Goal: Task Accomplishment & Management: Use online tool/utility

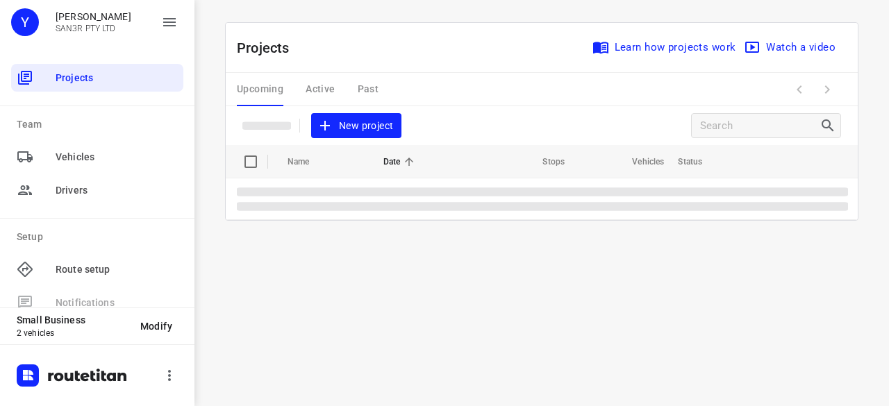
click at [376, 121] on span "New project" at bounding box center [356, 125] width 74 height 17
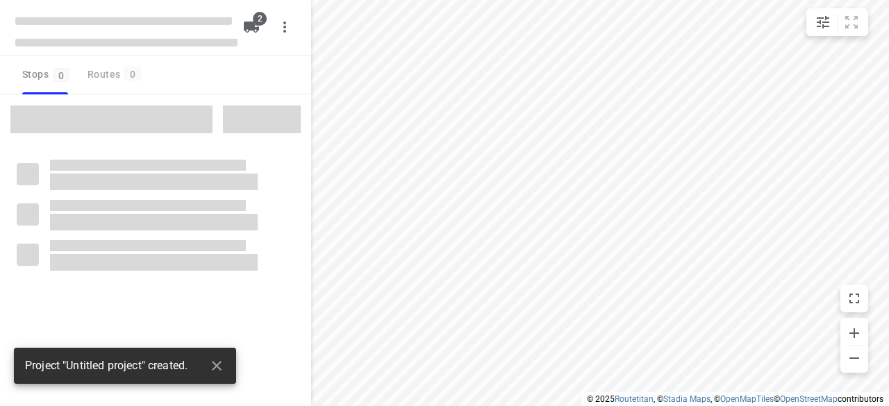
type input "distance"
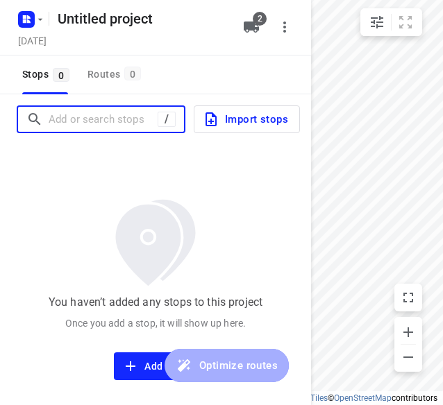
click at [90, 124] on input "Add or search stops" at bounding box center [103, 120] width 109 height 22
click at [112, 113] on input "Add or search stops" at bounding box center [105, 120] width 112 height 22
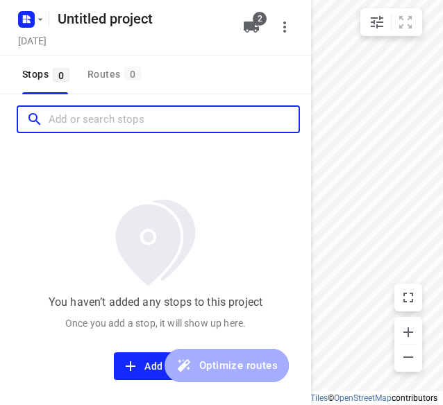
paste input "[STREET_ADDRESS]"
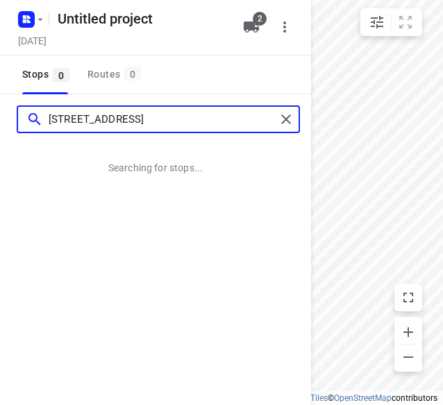
type input "[STREET_ADDRESS]"
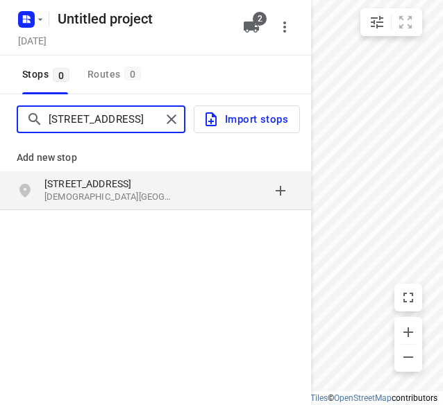
click at [124, 122] on input "[STREET_ADDRESS]" at bounding box center [105, 120] width 112 height 22
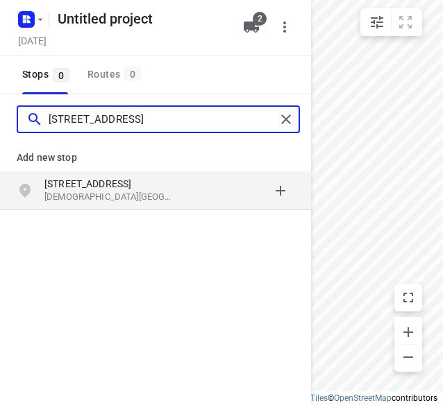
click at [144, 121] on input "[STREET_ADDRESS]" at bounding box center [162, 120] width 227 height 22
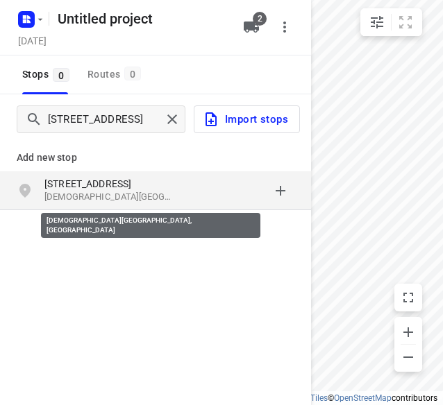
click at [144, 196] on p "[DEMOGRAPHIC_DATA][GEOGRAPHIC_DATA], [GEOGRAPHIC_DATA]" at bounding box center [108, 197] width 128 height 13
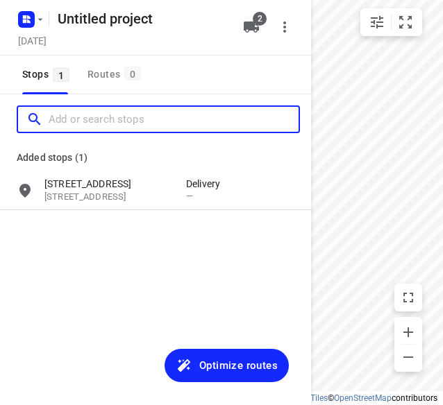
paste input "[STREET_ADDRESS]"
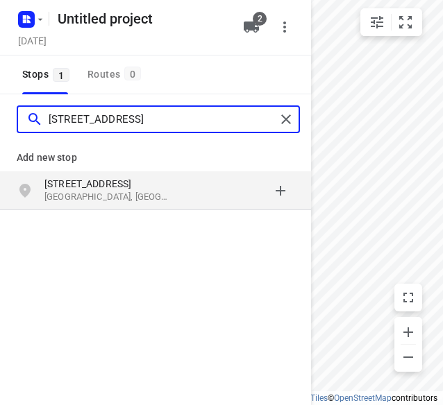
type input "[STREET_ADDRESS]"
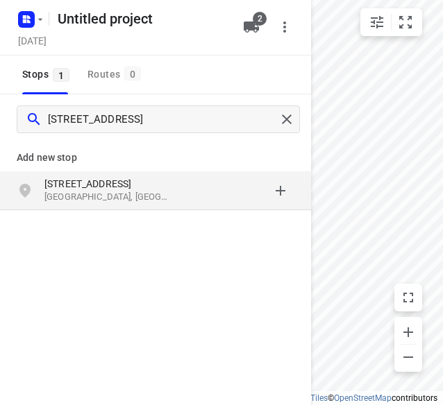
click at [143, 190] on div "[STREET_ADDRESS]" at bounding box center [115, 191] width 142 height 28
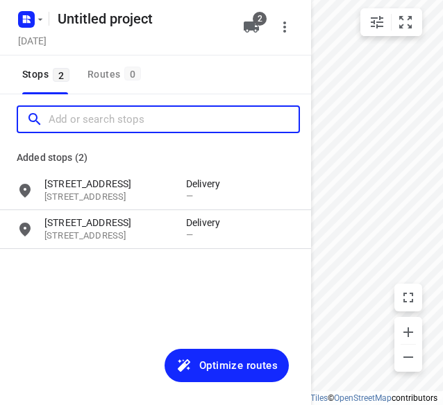
click at [108, 119] on input "Add or search stops" at bounding box center [174, 120] width 250 height 22
paste input "[STREET_ADDRESS][PERSON_NAME]"
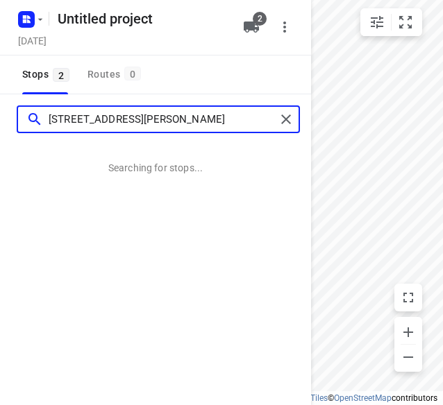
type input "[STREET_ADDRESS][PERSON_NAME]"
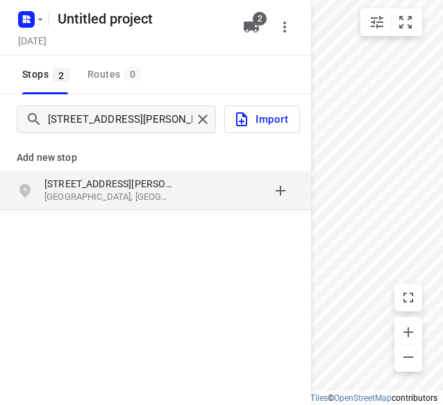
click at [135, 185] on p "[STREET_ADDRESS][PERSON_NAME]" at bounding box center [108, 184] width 128 height 14
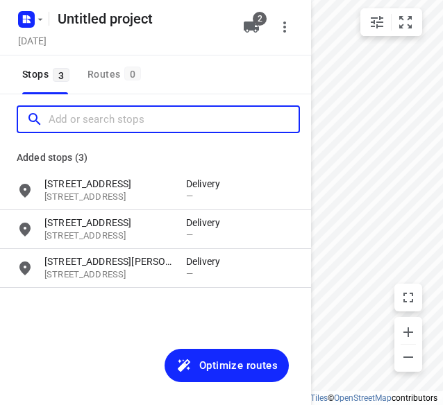
click at [141, 124] on input "Add or search stops" at bounding box center [174, 120] width 250 height 22
paste input "[STREET_ADDRESS]. [PERSON_NAME][GEOGRAPHIC_DATA] 3150"
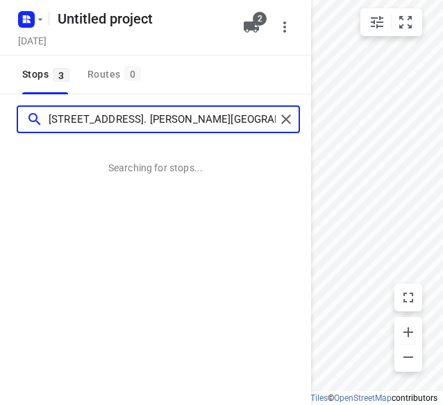
type input "[STREET_ADDRESS]. [PERSON_NAME][GEOGRAPHIC_DATA] 3150"
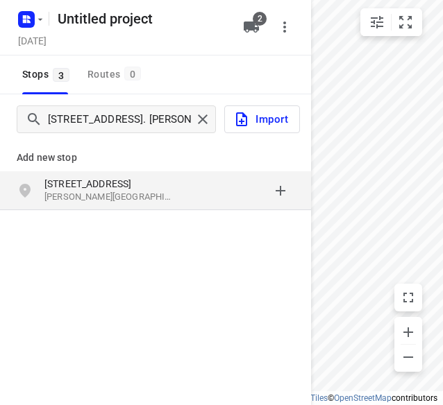
click at [96, 183] on p "[STREET_ADDRESS]" at bounding box center [108, 184] width 128 height 14
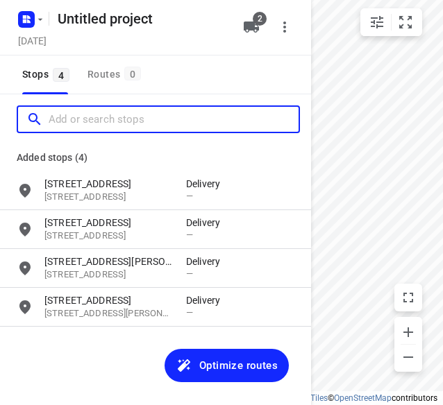
click at [143, 119] on input "Add or search stops" at bounding box center [174, 120] width 250 height 22
paste input "[STREET_ADDRESS]"
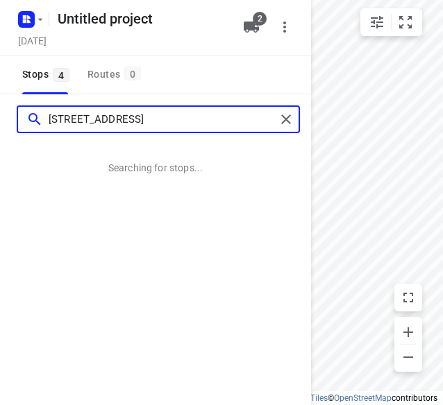
type input "[STREET_ADDRESS]"
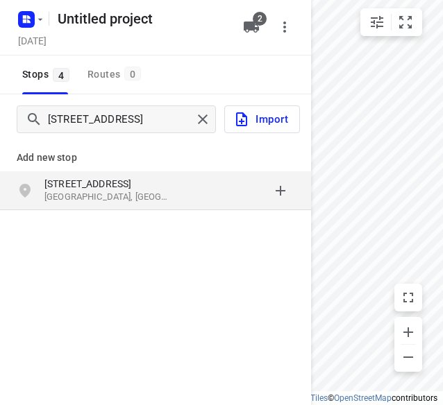
click at [133, 196] on p "[GEOGRAPHIC_DATA], [GEOGRAPHIC_DATA]" at bounding box center [108, 197] width 128 height 13
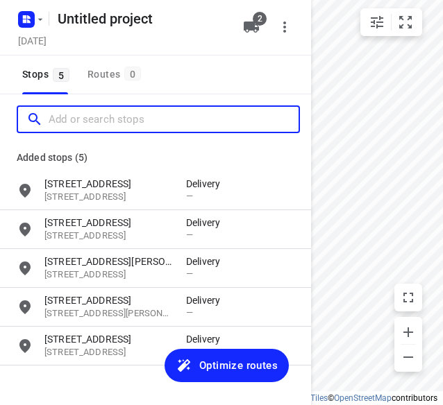
click at [137, 121] on input "Add or search stops" at bounding box center [174, 120] width 250 height 22
paste input "[STREET_ADDRESS][PERSON_NAME]"
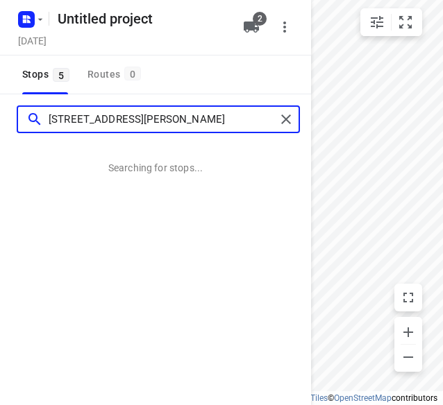
type input "[STREET_ADDRESS][PERSON_NAME]"
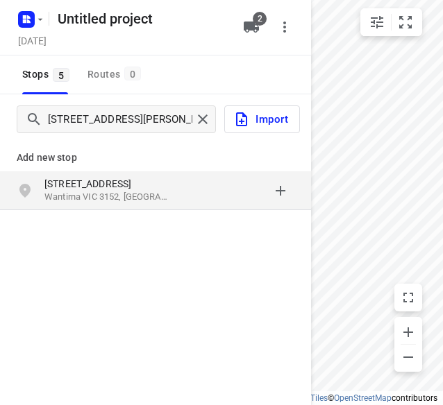
click at [137, 188] on p "[STREET_ADDRESS]" at bounding box center [108, 184] width 128 height 14
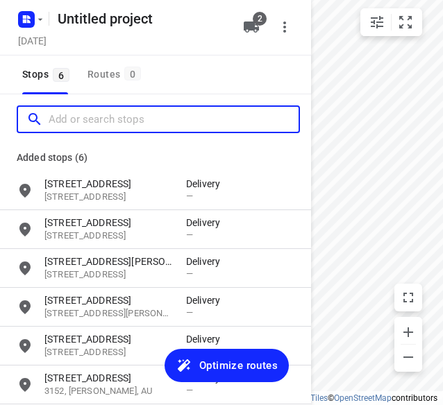
click at [137, 124] on input "Add or search stops" at bounding box center [174, 120] width 250 height 22
paste input "[STREET_ADDRESS]"
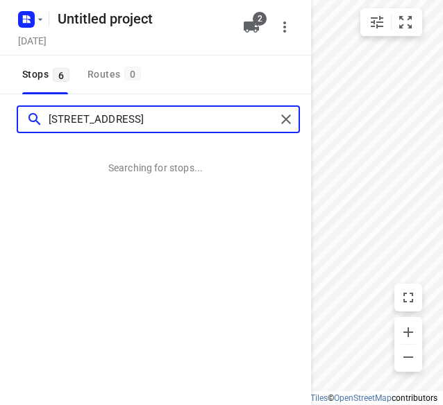
type input "[STREET_ADDRESS]"
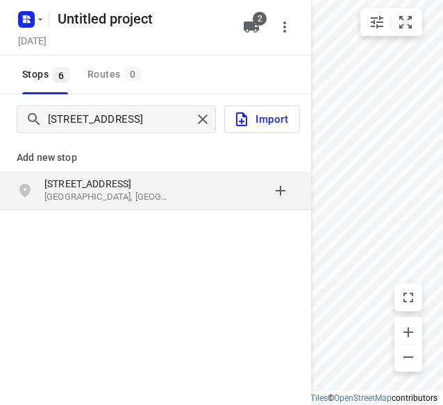
click at [155, 198] on p "[GEOGRAPHIC_DATA], [GEOGRAPHIC_DATA]" at bounding box center [108, 197] width 128 height 13
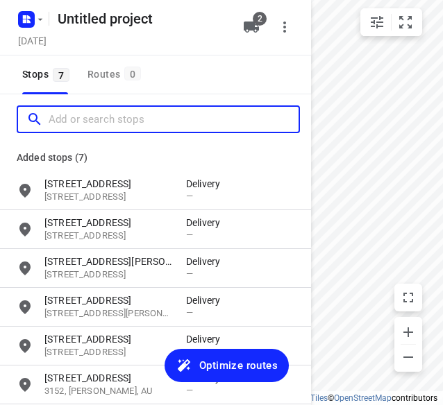
click at [126, 115] on input "Add or search stops" at bounding box center [174, 120] width 250 height 22
paste input "[STREET_ADDRESS][PERSON_NAME]"
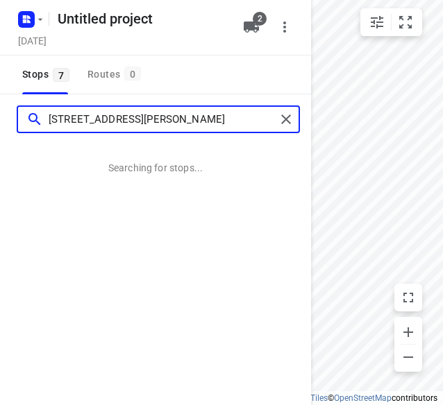
type input "[STREET_ADDRESS][PERSON_NAME]"
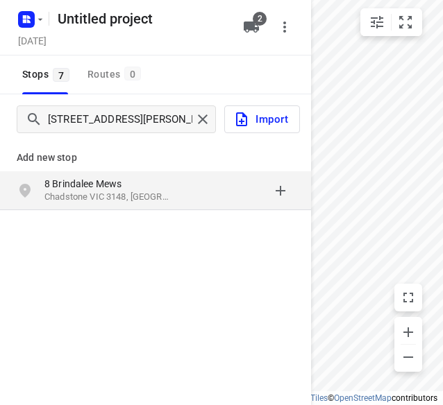
click at [143, 196] on p "Chadstone VIC 3148, [GEOGRAPHIC_DATA]" at bounding box center [108, 197] width 128 height 13
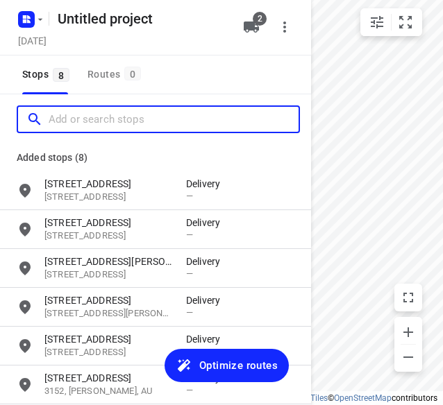
click at [135, 121] on input "Add or search stops" at bounding box center [174, 120] width 250 height 22
paste input "[STREET_ADDRESS]"
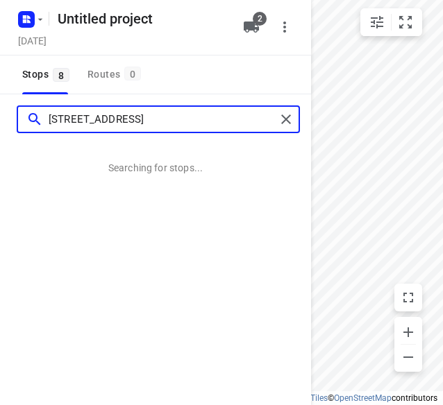
type input "[STREET_ADDRESS]"
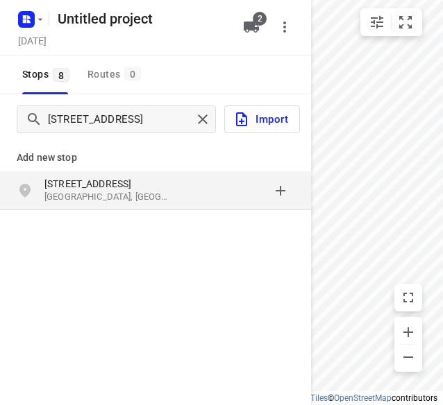
click at [119, 190] on p "[STREET_ADDRESS]" at bounding box center [108, 184] width 128 height 14
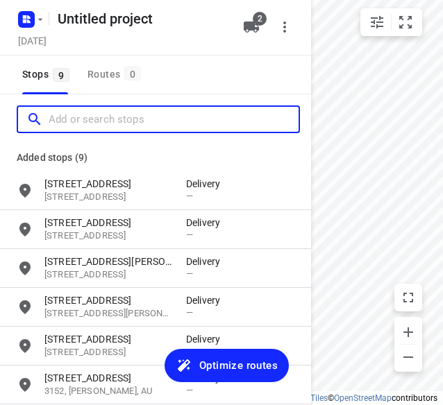
click at [153, 123] on input "Add or search stops" at bounding box center [174, 120] width 250 height 22
paste input "[STREET_ADDRESS][PERSON_NAME]"
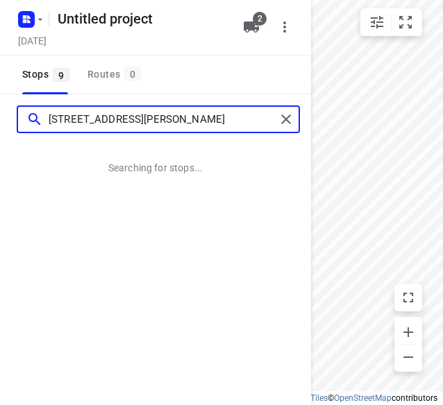
type input "[STREET_ADDRESS][PERSON_NAME]"
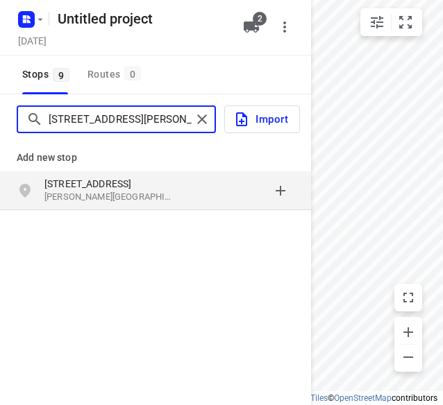
click at [98, 126] on input "[STREET_ADDRESS][PERSON_NAME]" at bounding box center [120, 120] width 143 height 22
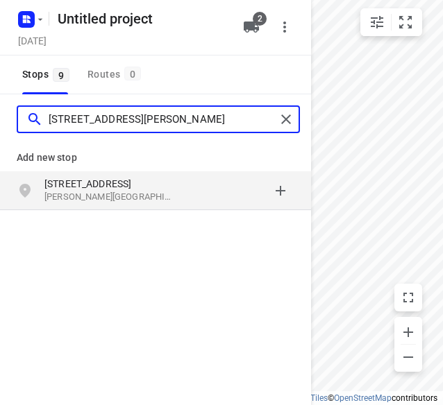
click at [97, 126] on input "[STREET_ADDRESS][PERSON_NAME]" at bounding box center [162, 120] width 227 height 22
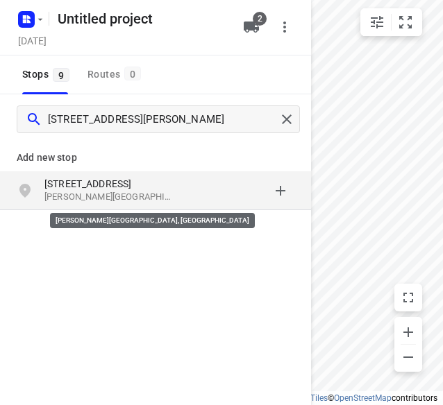
click at [96, 192] on p "[PERSON_NAME][GEOGRAPHIC_DATA], [GEOGRAPHIC_DATA]" at bounding box center [108, 197] width 128 height 13
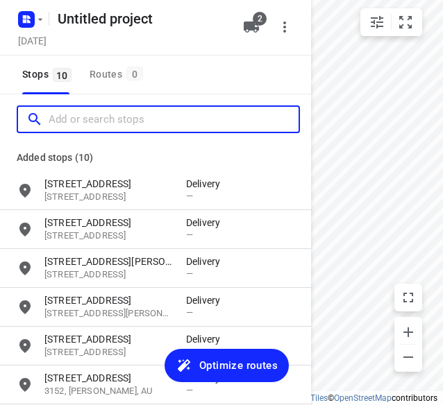
click at [145, 119] on input "Add or search stops" at bounding box center [174, 120] width 250 height 22
paste input "[STREET_ADDRESS]"
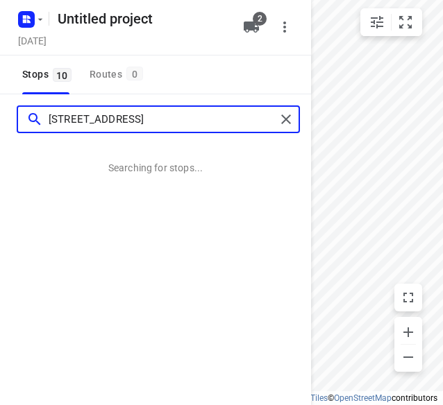
type input "[STREET_ADDRESS]"
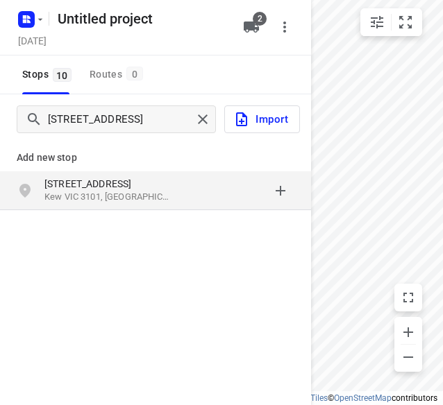
click at [100, 189] on p "[STREET_ADDRESS]" at bounding box center [108, 184] width 128 height 14
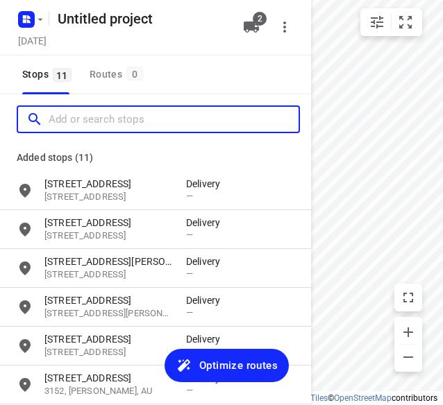
click at [146, 119] on input "Add or search stops" at bounding box center [174, 120] width 250 height 22
paste input "[STREET_ADDRESS][PERSON_NAME][PERSON_NAME]"
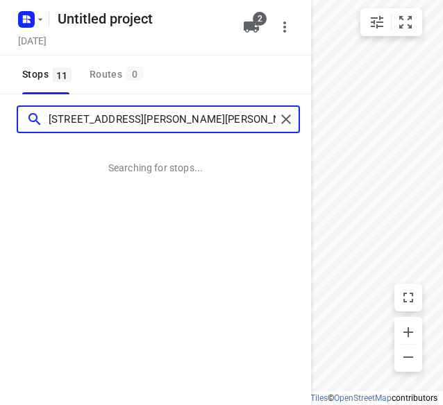
type input "[STREET_ADDRESS][PERSON_NAME][PERSON_NAME]"
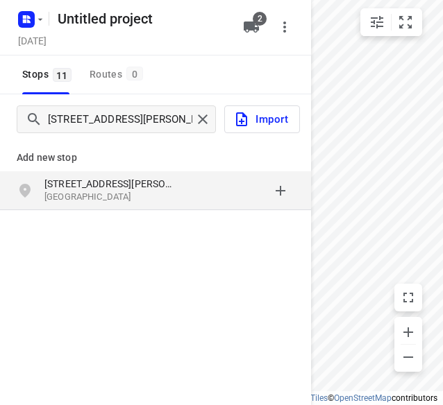
click at [122, 190] on p "[STREET_ADDRESS][PERSON_NAME]" at bounding box center [108, 184] width 128 height 14
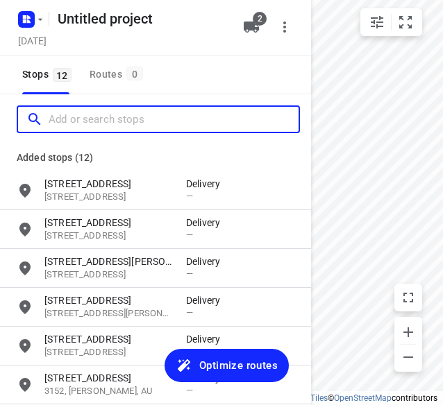
click at [160, 121] on input "Add or search stops" at bounding box center [174, 120] width 250 height 22
paste input "[STREET_ADDRESS]"
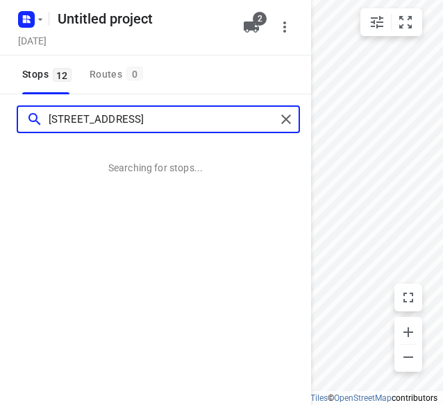
type input "[STREET_ADDRESS]"
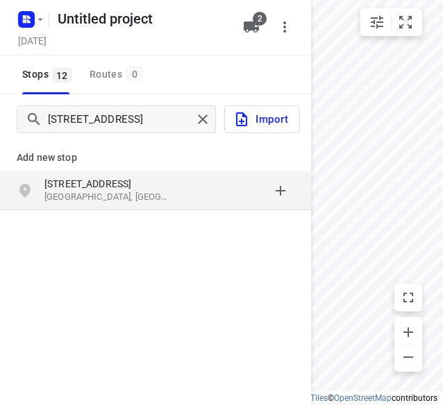
click at [78, 193] on p "[GEOGRAPHIC_DATA], [GEOGRAPHIC_DATA]" at bounding box center [108, 197] width 128 height 13
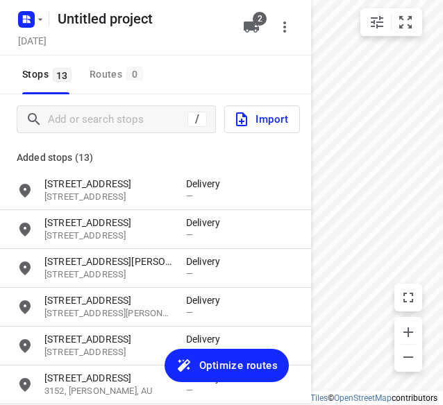
click at [146, 135] on div "/ Import" at bounding box center [155, 119] width 311 height 50
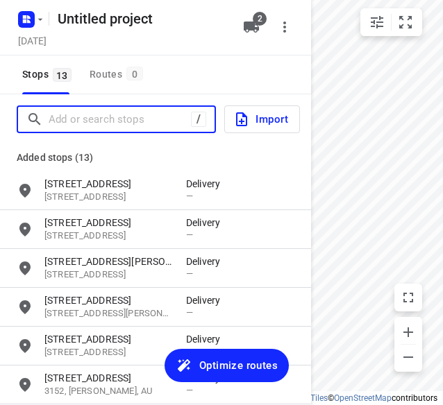
click at [159, 121] on input "Add or search stops" at bounding box center [120, 120] width 142 height 22
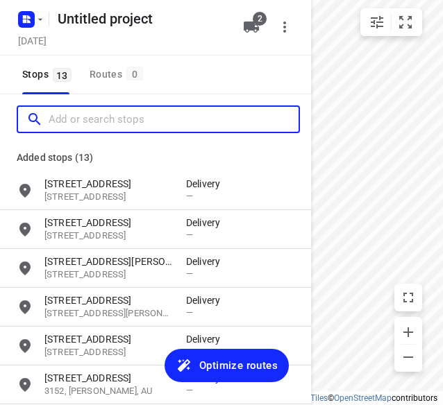
paste input "[STREET_ADDRESS][PERSON_NAME]"
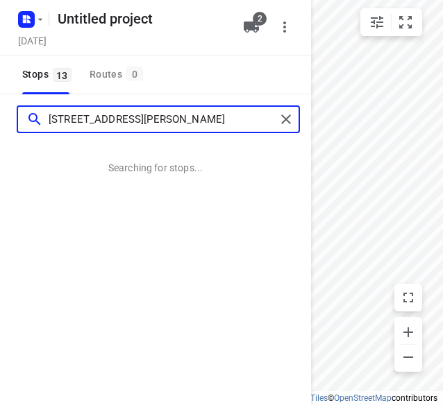
type input "[STREET_ADDRESS][PERSON_NAME]"
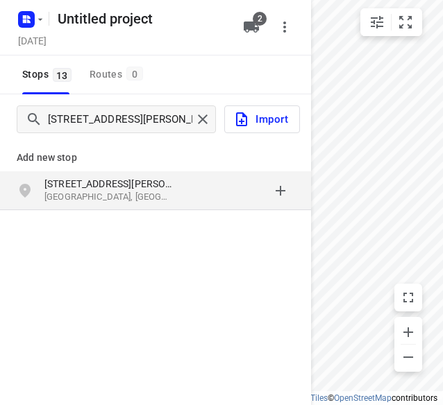
click at [136, 180] on p "[STREET_ADDRESS][PERSON_NAME]" at bounding box center [108, 184] width 128 height 14
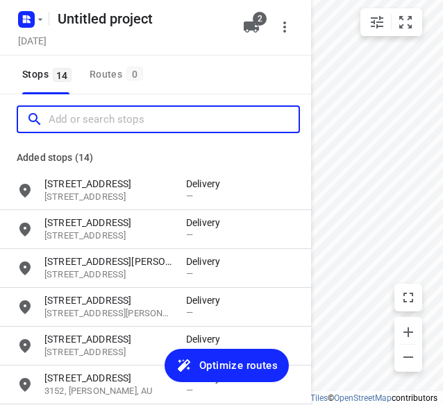
click at [143, 118] on input "Add or search stops" at bounding box center [174, 120] width 250 height 22
paste input "[STREET_ADDRESS][PERSON_NAME]"
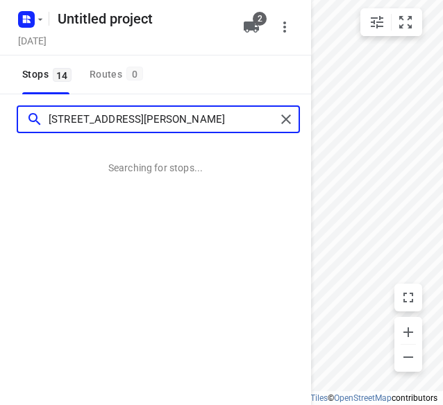
type input "[STREET_ADDRESS][PERSON_NAME]"
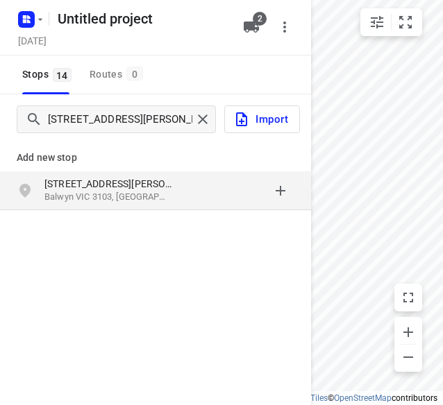
click at [101, 192] on p "Balwyn VIC 3103, [GEOGRAPHIC_DATA]" at bounding box center [108, 197] width 128 height 13
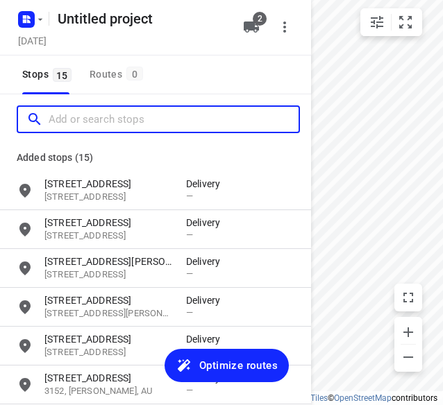
click at [135, 119] on input "Add or search stops" at bounding box center [174, 120] width 250 height 22
paste input "[STREET_ADDRESS][PERSON_NAME]"
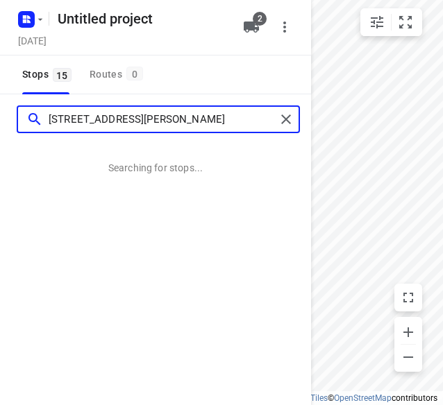
type input "[STREET_ADDRESS][PERSON_NAME]"
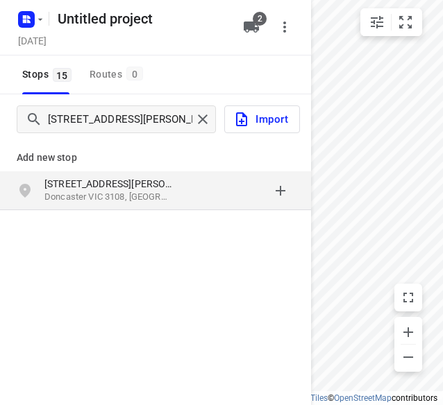
click at [149, 189] on p "[STREET_ADDRESS][PERSON_NAME]" at bounding box center [108, 184] width 128 height 14
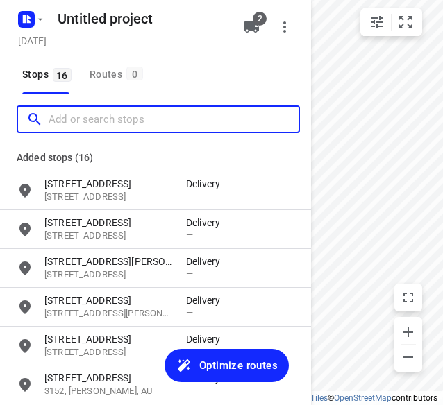
click at [133, 119] on input "Add or search stops" at bounding box center [174, 120] width 250 height 22
paste input "[STREET_ADDRESS][PERSON_NAME]"
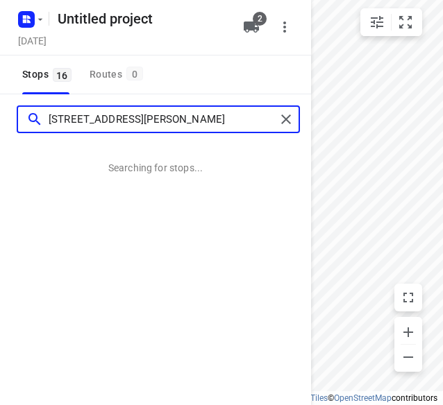
type input "[STREET_ADDRESS][PERSON_NAME]"
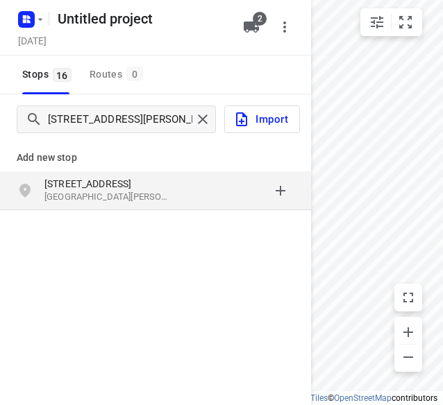
click at [212, 185] on div "grid" at bounding box center [240, 191] width 108 height 28
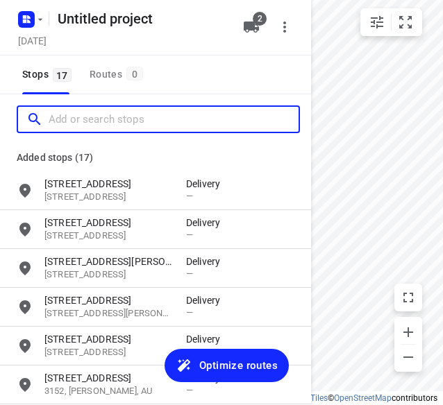
click at [133, 126] on input "Add or search stops" at bounding box center [174, 120] width 250 height 22
paste input "[STREET_ADDRESS][PERSON_NAME][PERSON_NAME]"
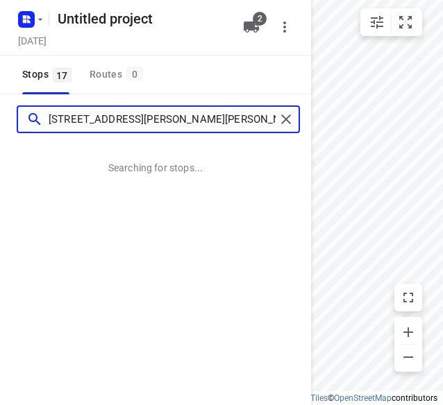
type input "[STREET_ADDRESS][PERSON_NAME][PERSON_NAME]"
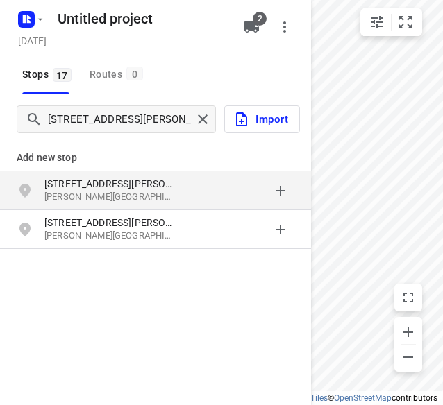
click at [144, 190] on p "[STREET_ADDRESS][PERSON_NAME]" at bounding box center [108, 184] width 128 height 14
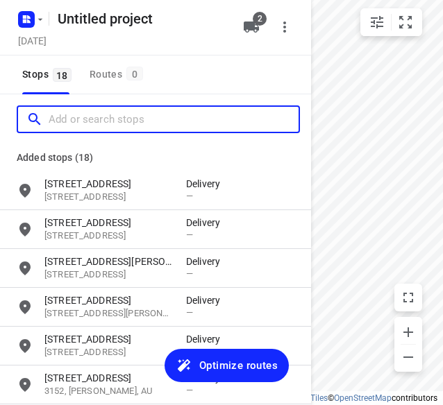
click at [143, 115] on input "Add or search stops" at bounding box center [174, 120] width 250 height 22
paste input "[STREET_ADDRESS]"
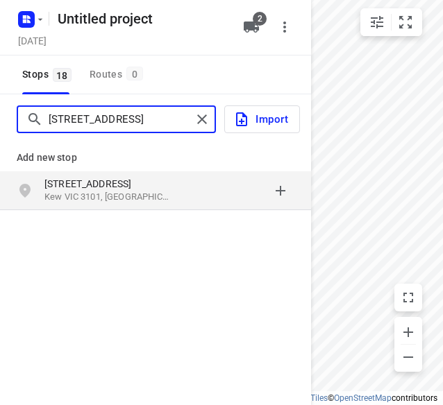
drag, startPoint x: 69, startPoint y: 119, endPoint x: 119, endPoint y: 125, distance: 50.4
click at [69, 119] on input "[STREET_ADDRESS]" at bounding box center [120, 120] width 143 height 22
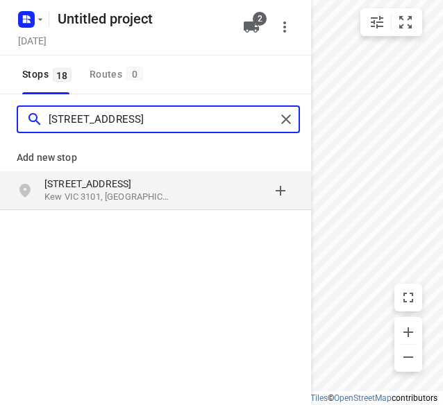
type input "[STREET_ADDRESS]"
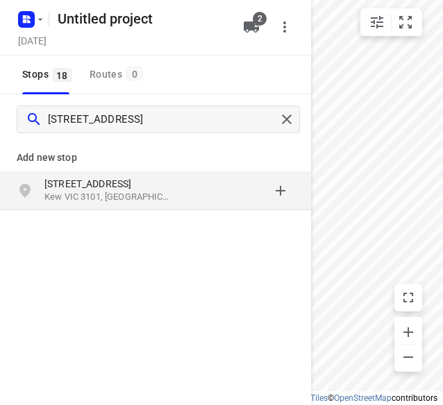
click at [135, 187] on p "[STREET_ADDRESS]" at bounding box center [108, 184] width 128 height 14
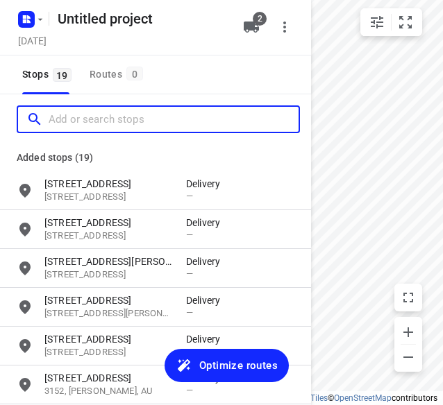
click at [114, 119] on input "Add or search stops" at bounding box center [174, 120] width 250 height 22
paste input "[STREET_ADDRESS]"
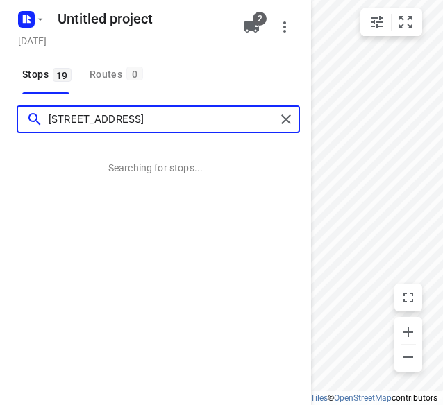
type input "[STREET_ADDRESS]"
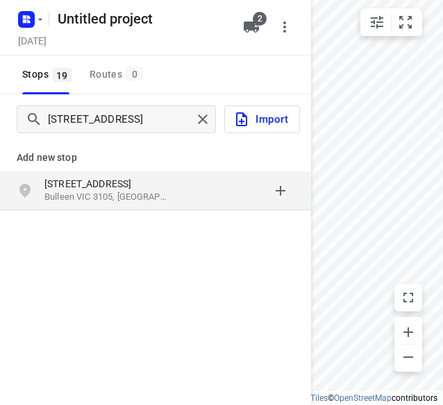
click at [152, 173] on div "[STREET_ADDRESS]" at bounding box center [155, 190] width 311 height 39
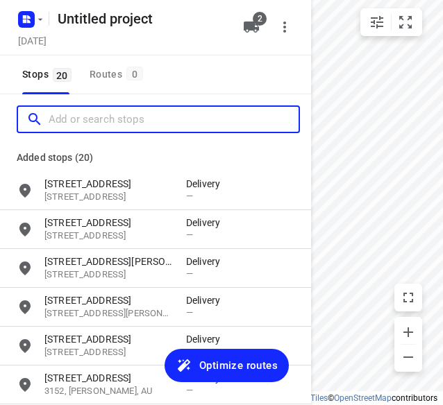
click at [147, 119] on input "Add or search stops" at bounding box center [174, 120] width 250 height 22
paste input "[STREET_ADDRESS][PERSON_NAME][PERSON_NAME][PERSON_NAME]"
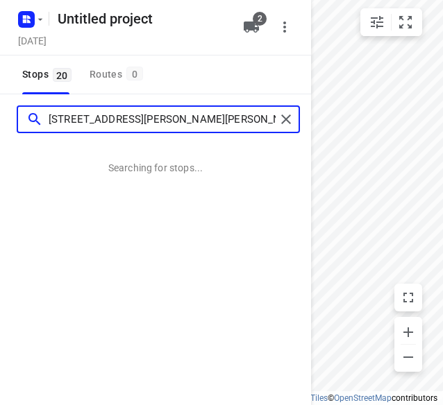
type input "[STREET_ADDRESS][PERSON_NAME][PERSON_NAME][PERSON_NAME]"
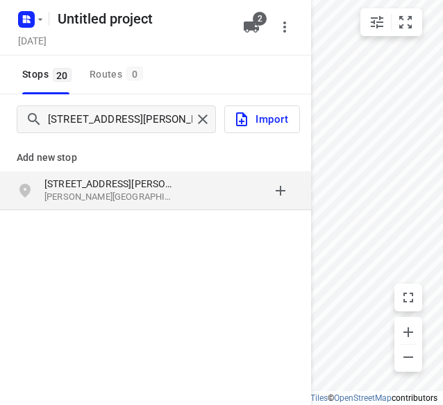
click at [118, 203] on p "[PERSON_NAME][GEOGRAPHIC_DATA][PERSON_NAME], [GEOGRAPHIC_DATA]" at bounding box center [108, 197] width 128 height 13
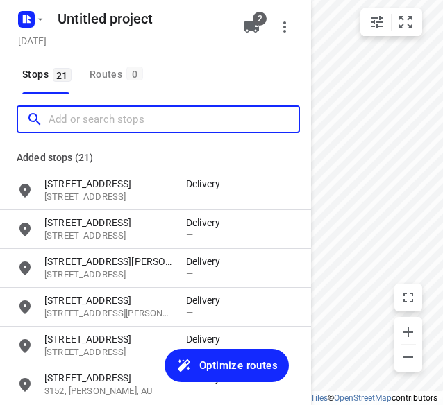
click at [137, 121] on input "Add or search stops" at bounding box center [174, 120] width 250 height 22
paste input "[STREET_ADDRESS]"
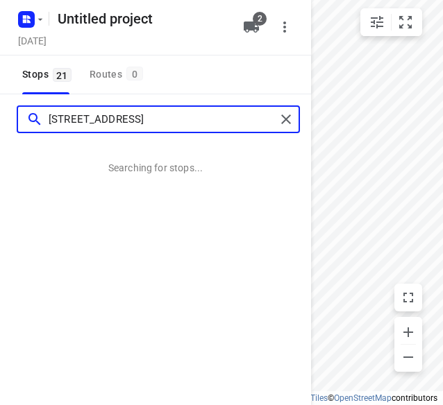
type input "[STREET_ADDRESS]"
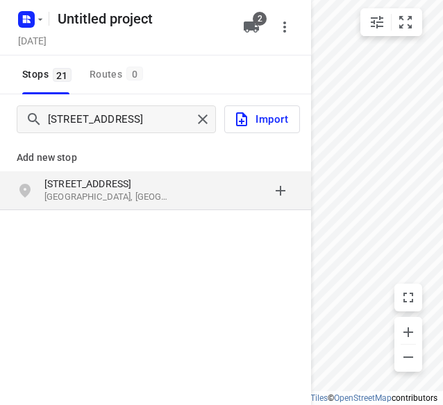
click at [78, 188] on p "[STREET_ADDRESS]" at bounding box center [108, 184] width 128 height 14
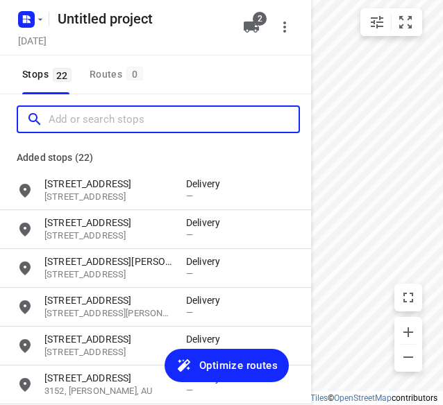
click at [158, 117] on input "Add or search stops" at bounding box center [174, 120] width 250 height 22
paste input "[STREET_ADDRESS]"
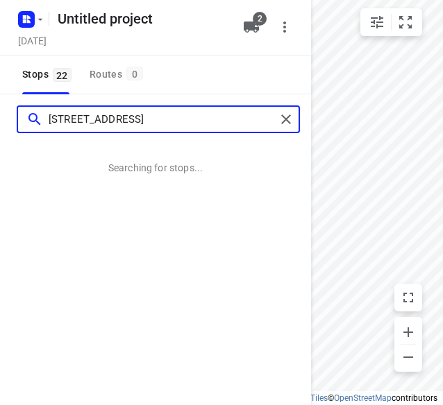
type input "[STREET_ADDRESS]"
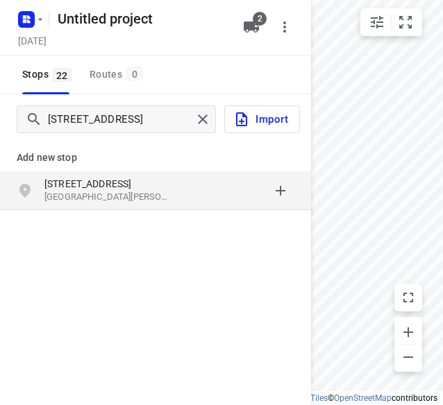
click at [77, 188] on p "[STREET_ADDRESS]" at bounding box center [108, 184] width 128 height 14
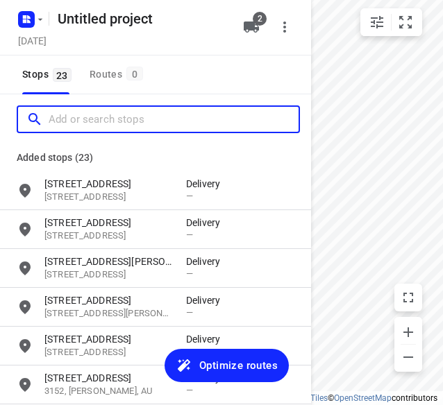
click at [132, 119] on input "Add or search stops" at bounding box center [174, 120] width 250 height 22
paste input "[STREET_ADDRESS][PERSON_NAME]"
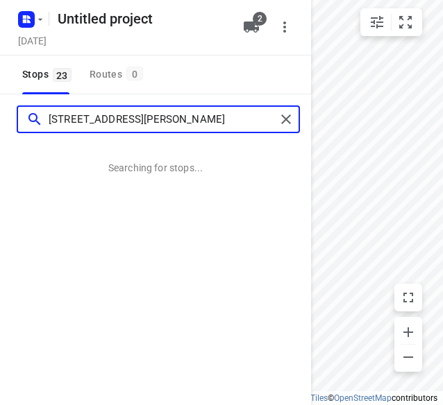
type input "[STREET_ADDRESS][PERSON_NAME]"
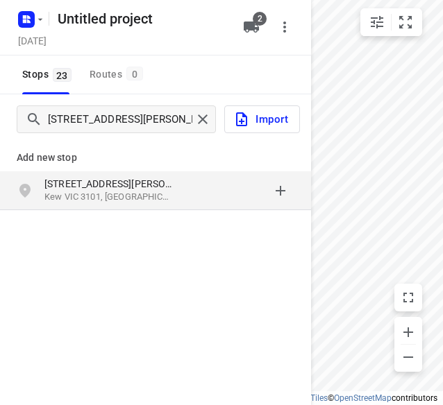
click at [103, 192] on p "Kew VIC 3101, [GEOGRAPHIC_DATA]" at bounding box center [108, 197] width 128 height 13
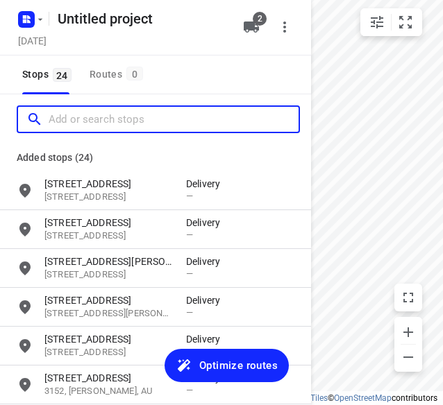
click at [136, 123] on input "Add or search stops" at bounding box center [174, 120] width 250 height 22
paste input "[STREET_ADDRESS]"
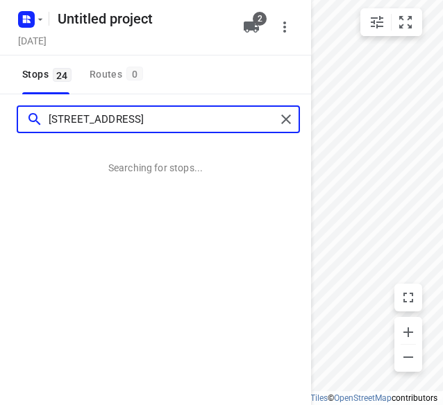
type input "[STREET_ADDRESS]"
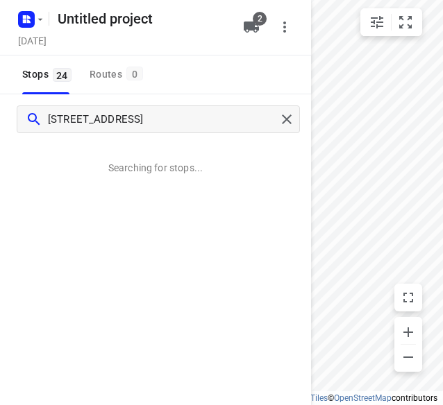
scroll to position [0, 0]
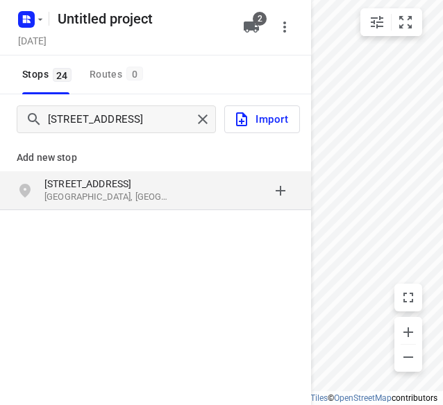
click at [108, 185] on p "[STREET_ADDRESS]" at bounding box center [108, 184] width 128 height 14
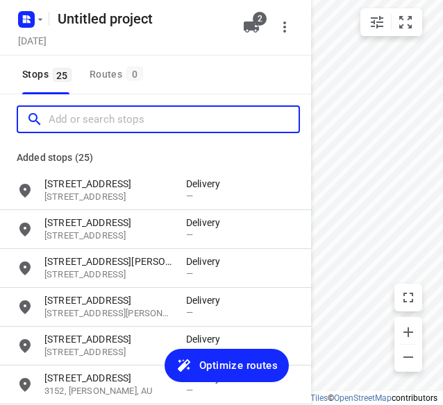
click at [179, 116] on input "Add or search stops" at bounding box center [174, 120] width 250 height 22
paste input "[STREET_ADDRESS][PERSON_NAME]"
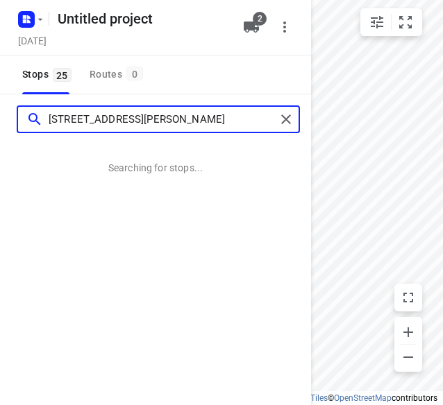
type input "[STREET_ADDRESS][PERSON_NAME]"
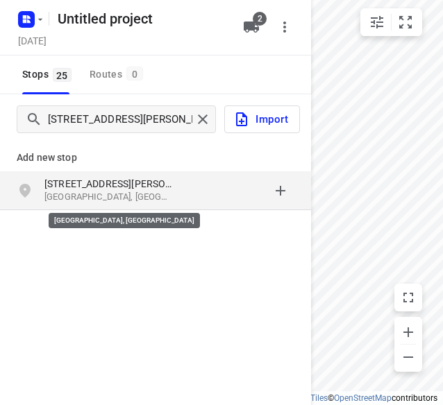
click at [93, 196] on p "[GEOGRAPHIC_DATA], [GEOGRAPHIC_DATA]" at bounding box center [108, 197] width 128 height 13
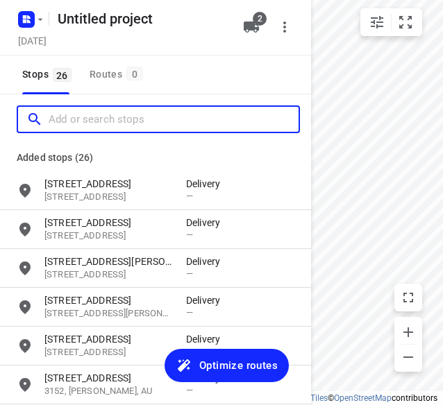
click at [143, 113] on input "Add or search stops" at bounding box center [174, 120] width 250 height 22
paste input "[STREET_ADDRESS][PERSON_NAME]"
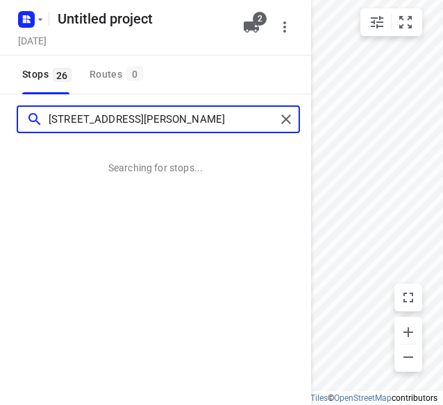
type input "[STREET_ADDRESS][PERSON_NAME]"
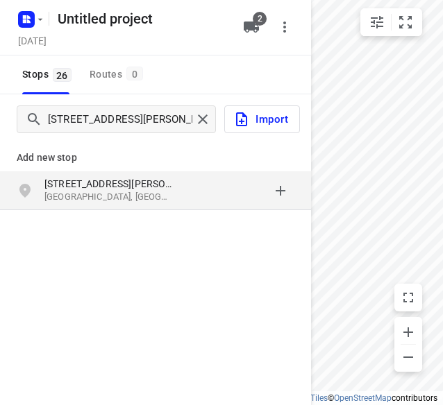
click at [126, 183] on p "[STREET_ADDRESS][PERSON_NAME]" at bounding box center [108, 184] width 128 height 14
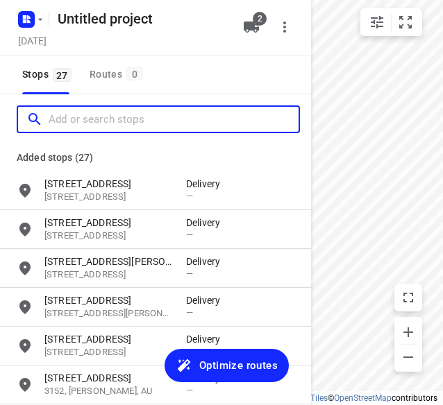
click at [119, 119] on input "Add or search stops" at bounding box center [174, 120] width 250 height 22
paste input "[STREET_ADDRESS]"
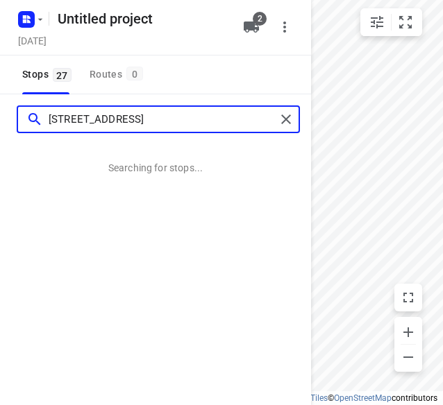
type input "[STREET_ADDRESS]"
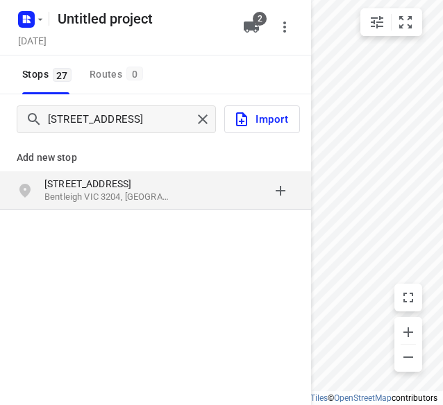
click at [103, 191] on p "Bentleigh VIC 3204, [GEOGRAPHIC_DATA]" at bounding box center [108, 197] width 128 height 13
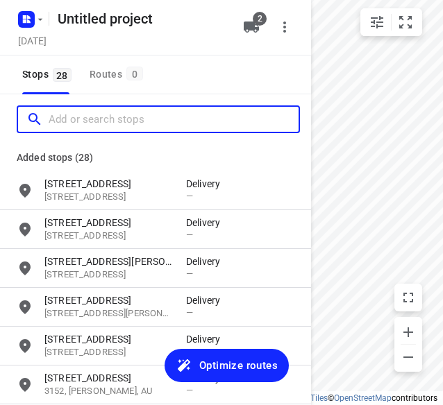
click at [137, 123] on input "Add or search stops" at bounding box center [174, 120] width 250 height 22
paste input "[STREET_ADDRESS][PERSON_NAME]"
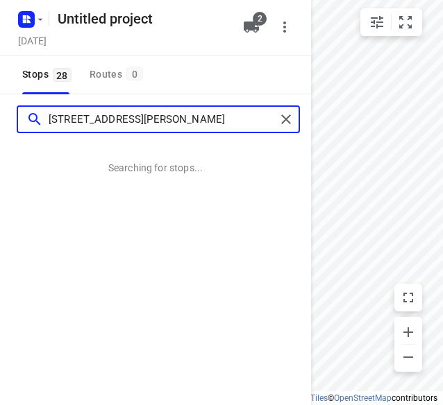
type input "[STREET_ADDRESS][PERSON_NAME]"
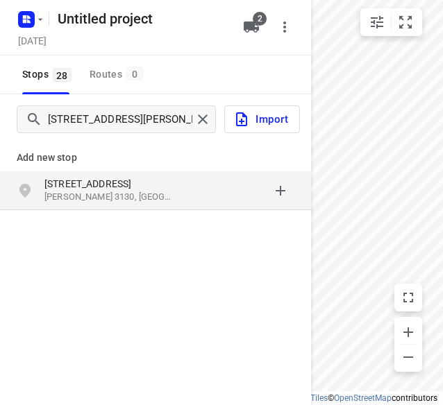
click at [131, 183] on p "[STREET_ADDRESS]" at bounding box center [108, 184] width 128 height 14
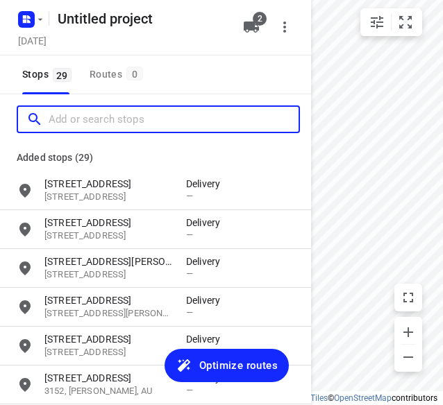
click at [153, 123] on input "Add or search stops" at bounding box center [174, 120] width 250 height 22
paste input "[STREET_ADDRESS][PERSON_NAME]"
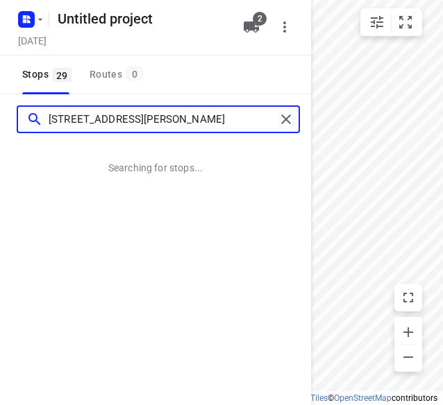
type input "[STREET_ADDRESS][PERSON_NAME]"
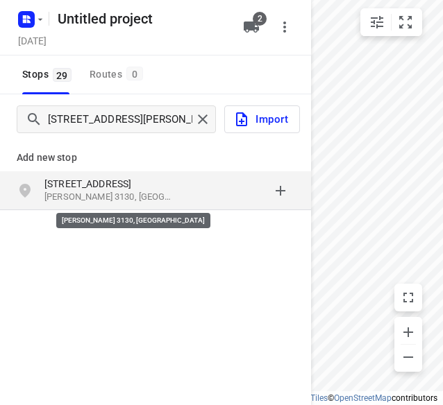
click at [146, 202] on p "[PERSON_NAME] 3130, [GEOGRAPHIC_DATA]" at bounding box center [108, 197] width 128 height 13
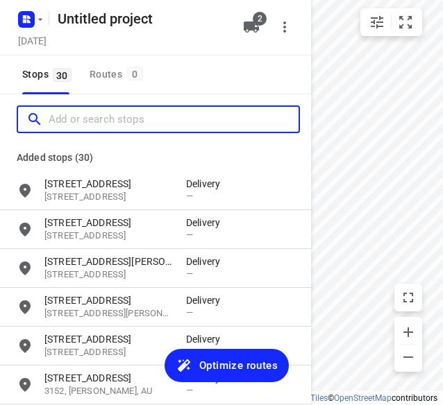
click at [169, 125] on input "Add or search stops" at bounding box center [174, 120] width 250 height 22
paste input "[STREET_ADDRESS]"
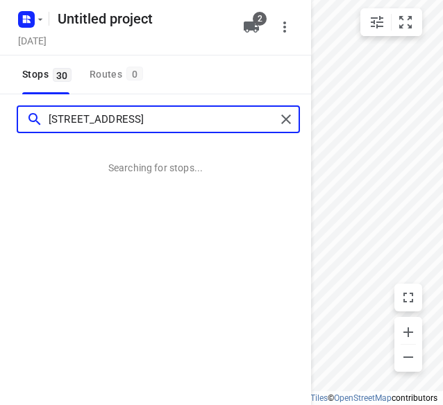
type input "[STREET_ADDRESS]"
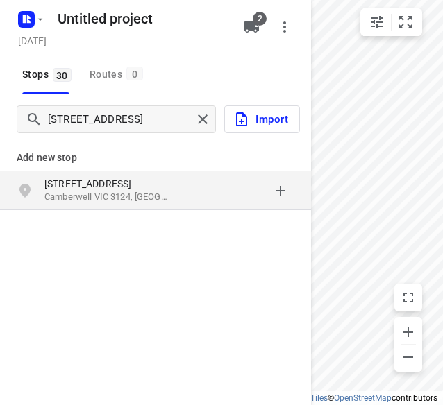
click at [161, 179] on p "[STREET_ADDRESS]" at bounding box center [108, 184] width 128 height 14
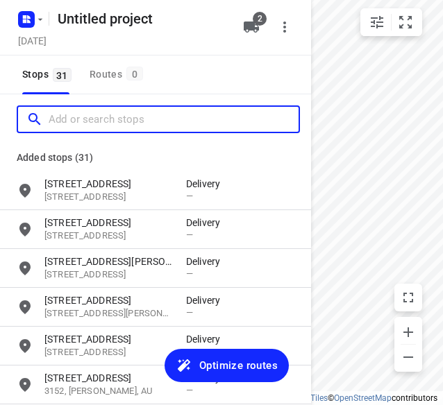
click at [140, 114] on input "Add or search stops" at bounding box center [174, 120] width 250 height 22
paste input "[STREET_ADDRESS]"
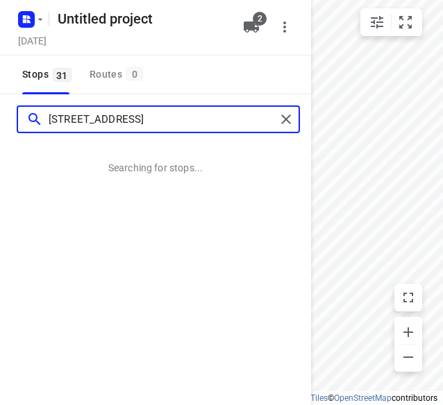
type input "[STREET_ADDRESS]"
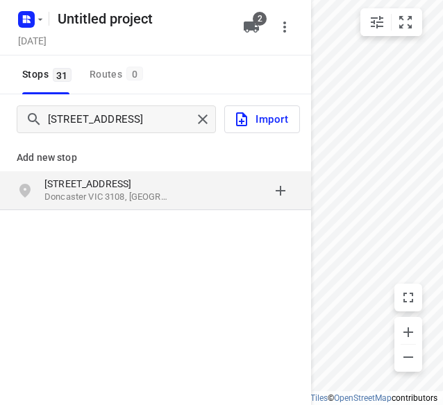
click at [103, 189] on p "[STREET_ADDRESS]" at bounding box center [108, 184] width 128 height 14
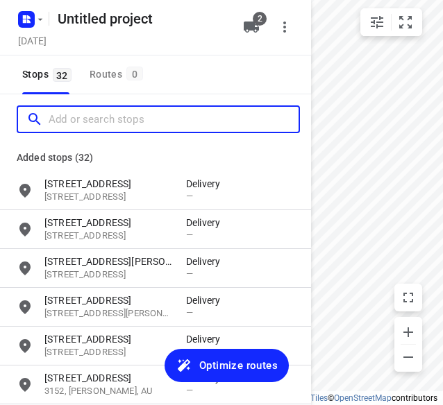
click at [123, 118] on input "Add or search stops" at bounding box center [174, 120] width 250 height 22
paste input "[STREET_ADDRESS]"
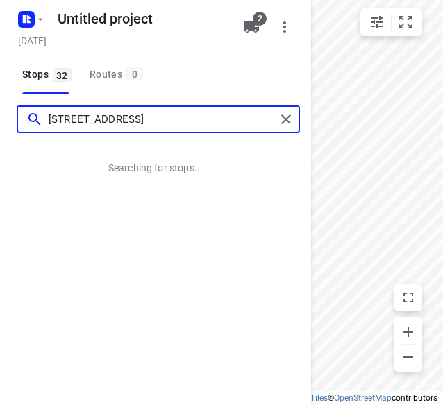
type input "[STREET_ADDRESS]"
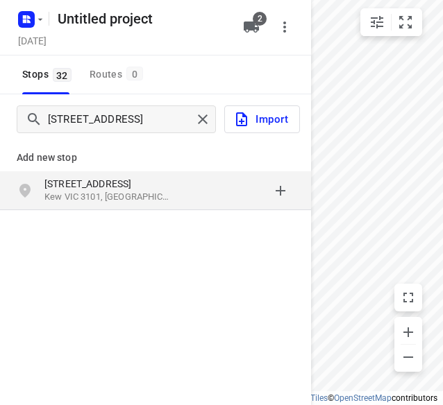
click at [75, 196] on p "Kew VIC 3101, [GEOGRAPHIC_DATA]" at bounding box center [108, 197] width 128 height 13
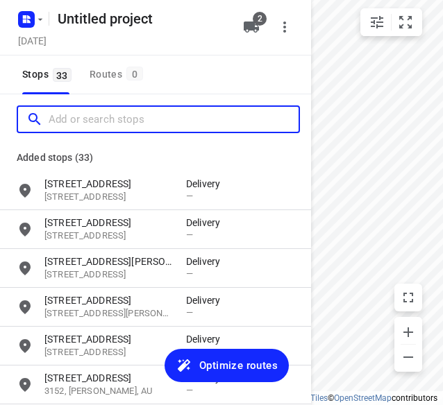
click at [147, 110] on input "Add or search stops" at bounding box center [174, 120] width 250 height 22
paste input "[STREET_ADDRESS]"
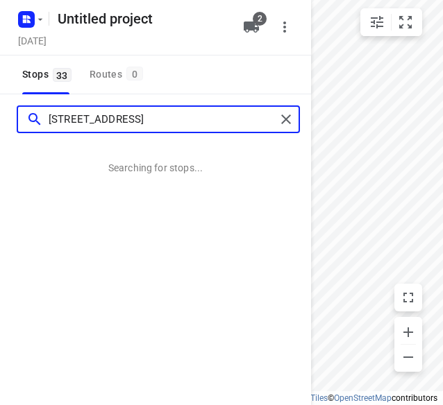
type input "[STREET_ADDRESS]"
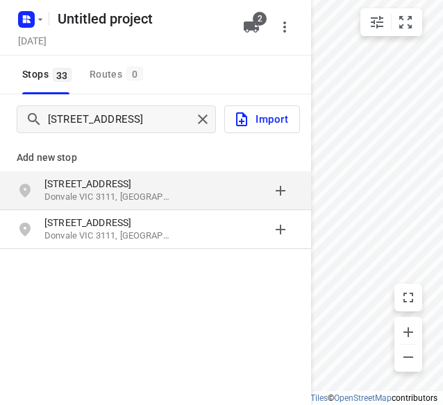
click at [174, 192] on div "[STREET_ADDRESS]" at bounding box center [115, 191] width 142 height 28
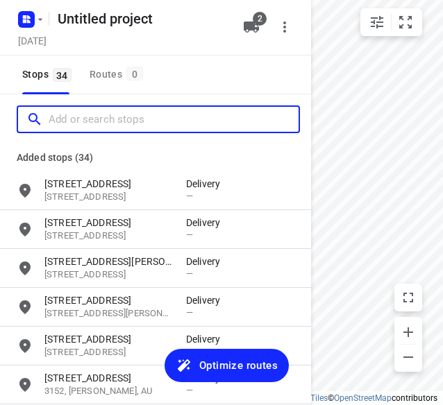
click at [147, 119] on input "Add or search stops" at bounding box center [174, 120] width 250 height 22
paste input "4 [PERSON_NAME] Dr [PERSON_NAME] 3108"
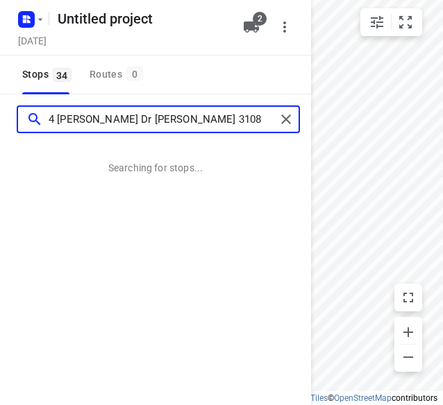
type input "4 [PERSON_NAME] Dr [PERSON_NAME] 3108"
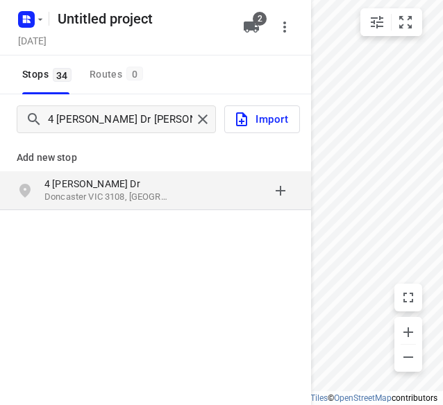
click at [160, 192] on p "Doncaster VIC 3108, [GEOGRAPHIC_DATA]" at bounding box center [108, 197] width 128 height 13
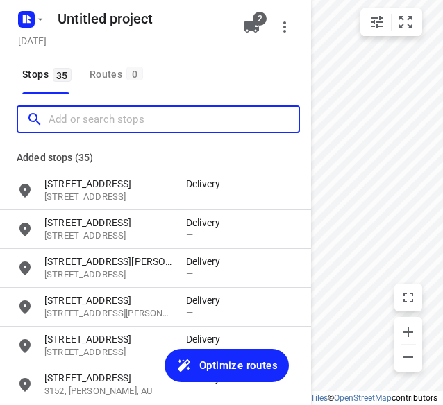
click at [149, 117] on input "Add or search stops" at bounding box center [174, 120] width 250 height 22
paste input "[STREET_ADDRESS][PERSON_NAME]"
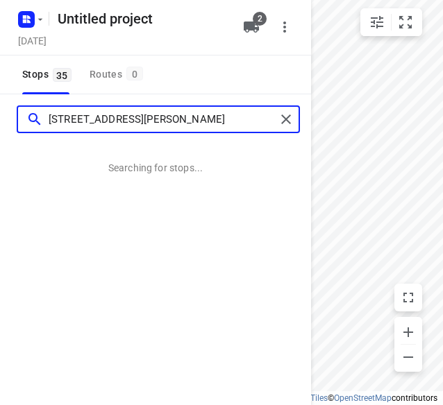
type input "[STREET_ADDRESS][PERSON_NAME]"
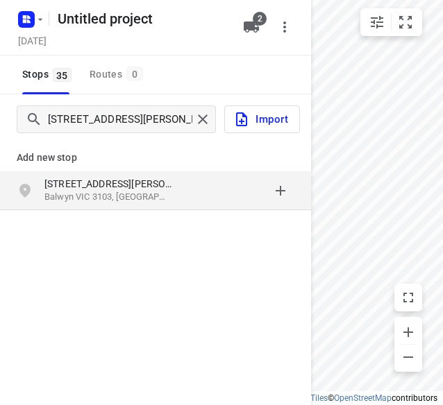
drag, startPoint x: 108, startPoint y: 192, endPoint x: 127, endPoint y: 180, distance: 22.1
click at [110, 192] on p "Balwyn VIC 3103, [GEOGRAPHIC_DATA]" at bounding box center [108, 197] width 128 height 13
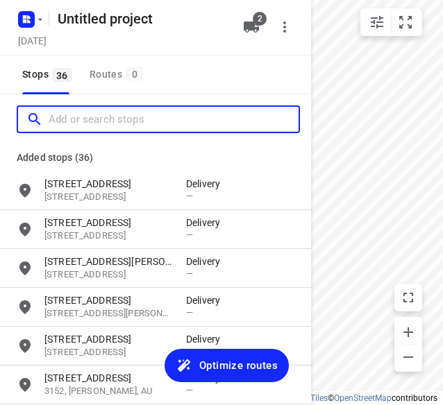
click at [133, 115] on input "Add or search stops" at bounding box center [174, 120] width 250 height 22
paste input "[STREET_ADDRESS]"
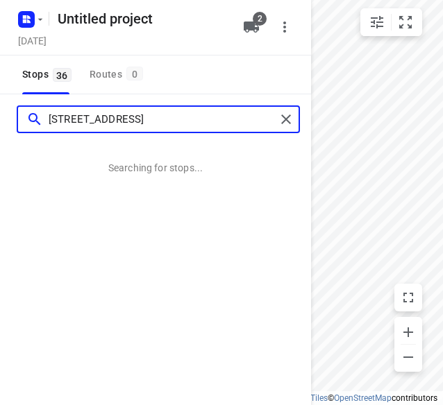
type input "[STREET_ADDRESS]"
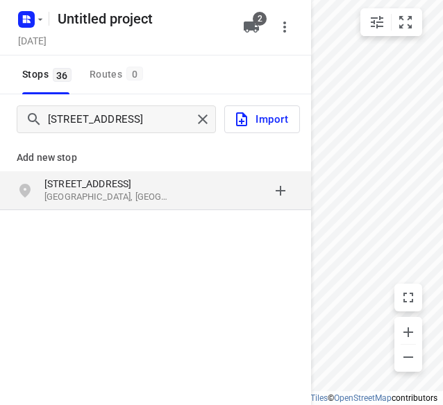
click at [170, 185] on p "[STREET_ADDRESS]" at bounding box center [108, 184] width 128 height 14
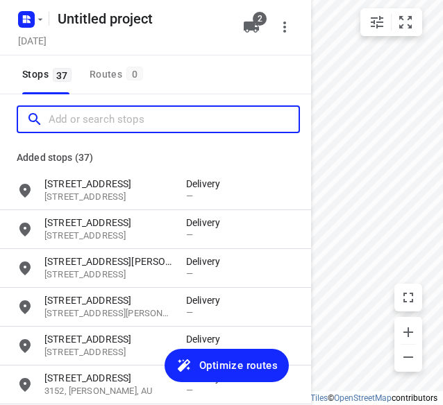
click at [139, 119] on input "Add or search stops" at bounding box center [174, 120] width 250 height 22
paste input "[STREET_ADDRESS][DEMOGRAPHIC_DATA][DEMOGRAPHIC_DATA]"
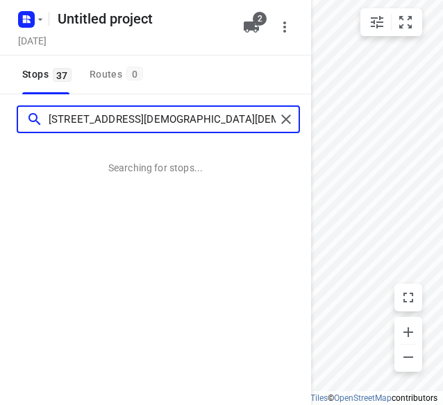
type input "[STREET_ADDRESS][DEMOGRAPHIC_DATA][DEMOGRAPHIC_DATA]"
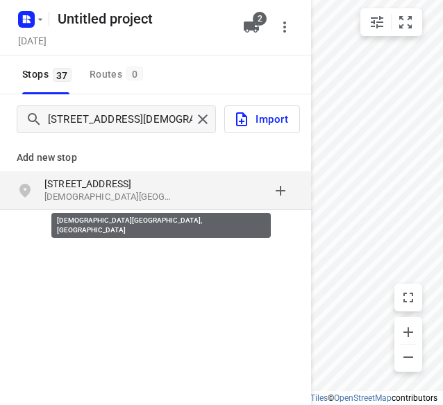
click at [144, 195] on p "[DEMOGRAPHIC_DATA][GEOGRAPHIC_DATA], [GEOGRAPHIC_DATA]" at bounding box center [108, 197] width 128 height 13
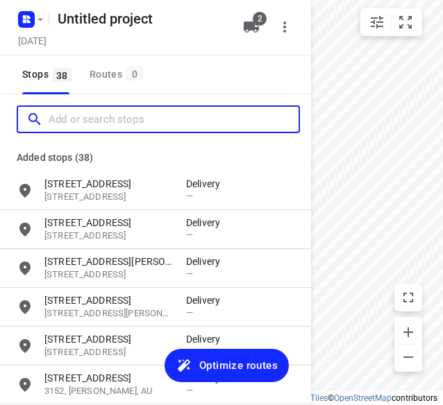
click at [147, 121] on input "Add or search stops" at bounding box center [174, 120] width 250 height 22
paste input "[STREET_ADDRESS][PERSON_NAME]"
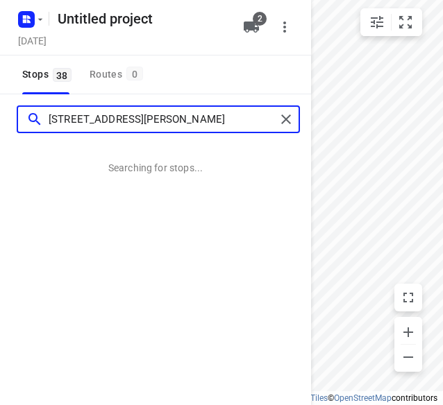
type input "[STREET_ADDRESS][PERSON_NAME]"
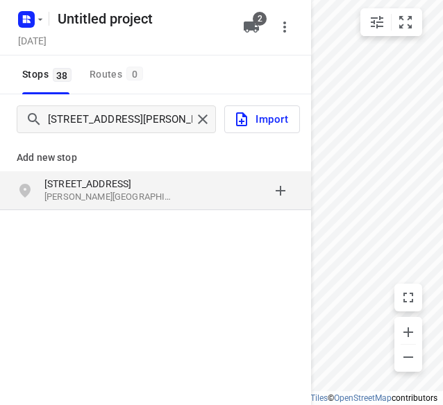
click at [126, 212] on div "Add new stop [STREET_ADDRESS][PERSON_NAME]" at bounding box center [155, 221] width 311 height 155
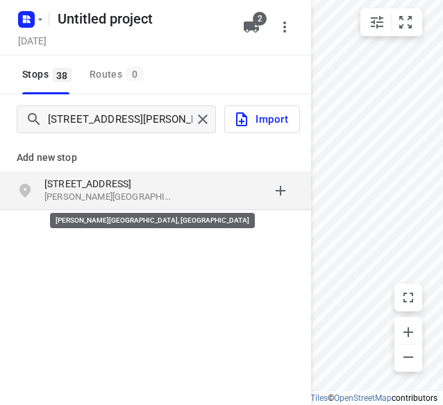
click at [134, 199] on p "[PERSON_NAME][GEOGRAPHIC_DATA], [GEOGRAPHIC_DATA]" at bounding box center [108, 197] width 128 height 13
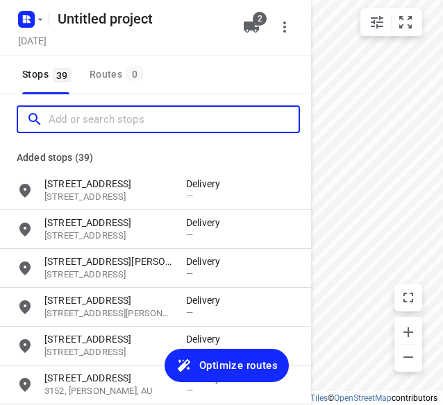
click at [157, 121] on input "Add or search stops" at bounding box center [174, 120] width 250 height 22
paste input "[STREET_ADDRESS][US_STATE]"
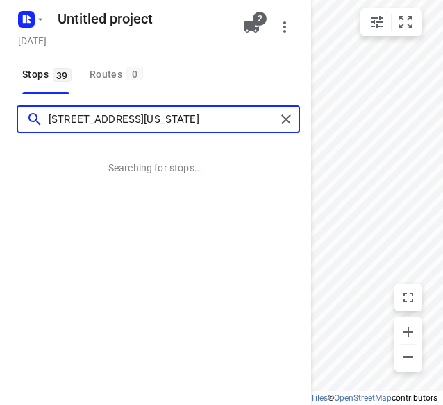
type input "[STREET_ADDRESS][US_STATE]"
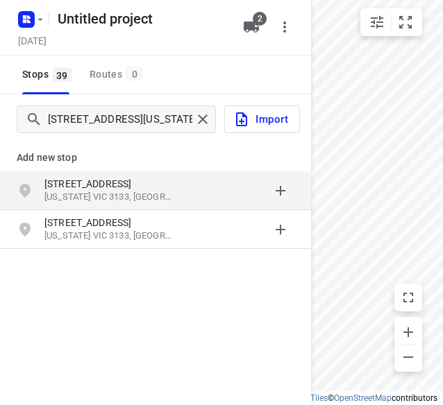
click at [171, 194] on p "[US_STATE] VIC 3133, [GEOGRAPHIC_DATA]" at bounding box center [108, 197] width 128 height 13
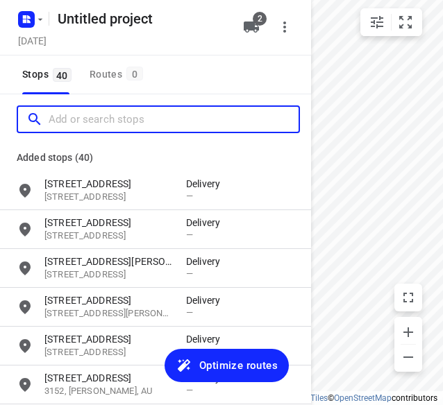
click at [168, 122] on input "Add or search stops" at bounding box center [174, 120] width 250 height 22
paste input "[STREET_ADDRESS]"
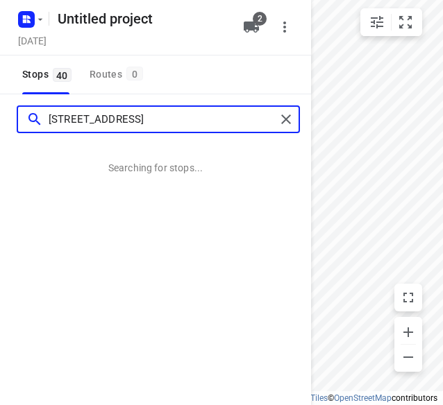
type input "[STREET_ADDRESS]"
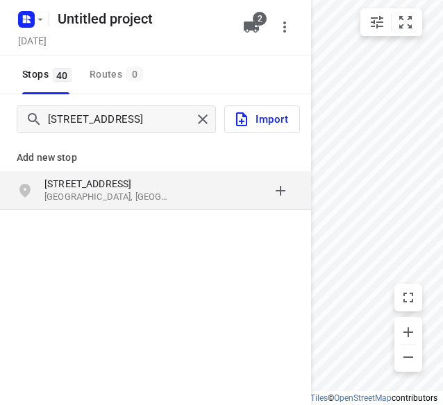
click at [124, 192] on p "[GEOGRAPHIC_DATA], [GEOGRAPHIC_DATA]" at bounding box center [108, 197] width 128 height 13
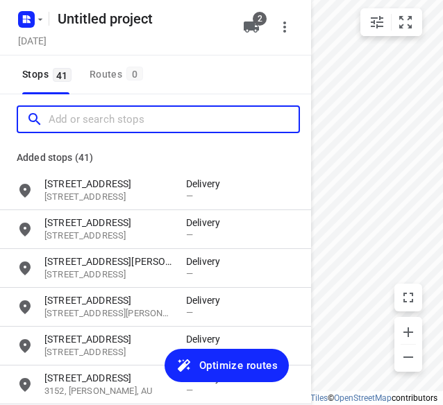
click at [140, 121] on input "Add or search stops" at bounding box center [174, 120] width 250 height 22
paste input "[STREET_ADDRESS]"
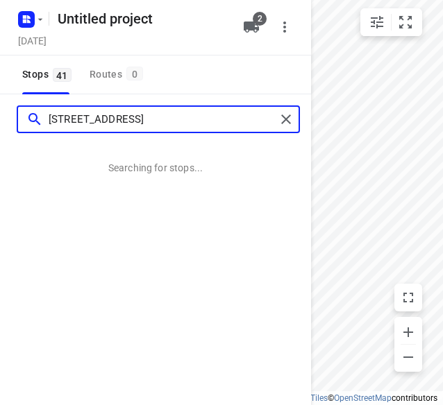
type input "[STREET_ADDRESS]"
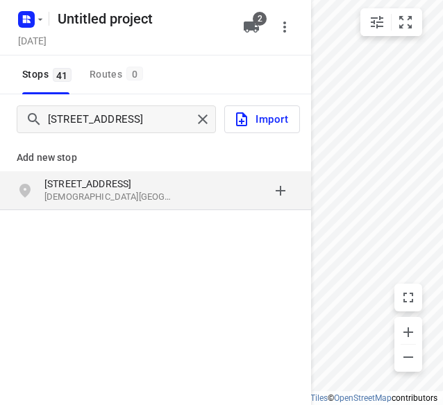
click at [130, 199] on p "[DEMOGRAPHIC_DATA][GEOGRAPHIC_DATA], [GEOGRAPHIC_DATA]" at bounding box center [108, 197] width 128 height 13
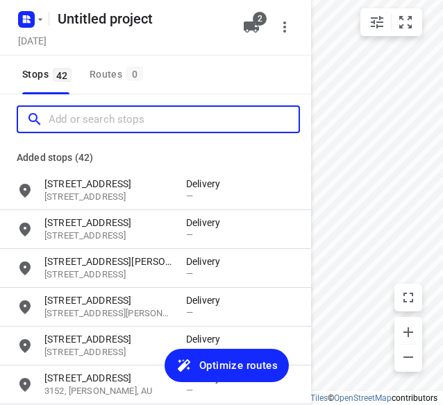
click at [144, 120] on input "Add or search stops" at bounding box center [174, 120] width 250 height 22
paste input "2 [GEOGRAPHIC_DATA] 3163"
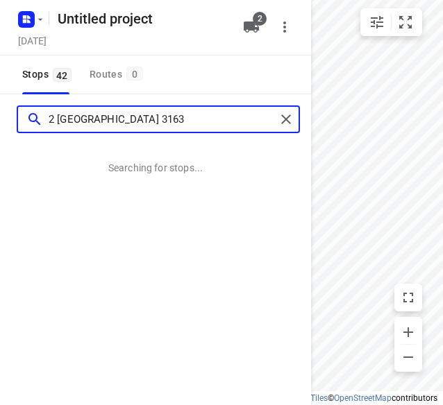
type input "2 [GEOGRAPHIC_DATA] 3163"
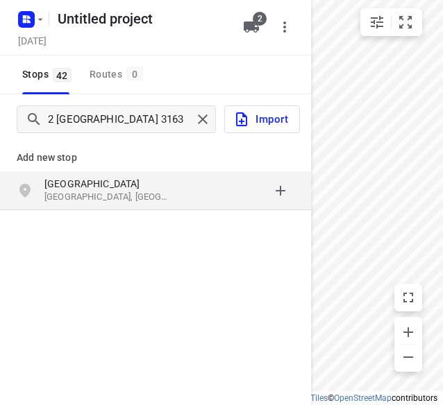
click at [81, 191] on p "[GEOGRAPHIC_DATA], [GEOGRAPHIC_DATA]" at bounding box center [108, 197] width 128 height 13
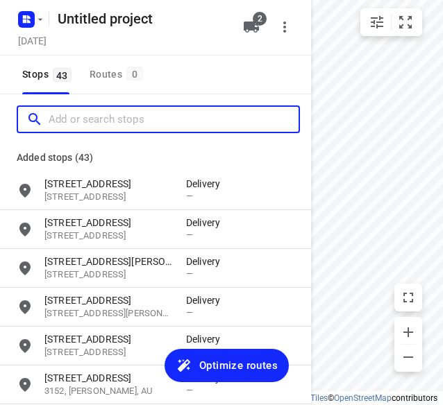
click at [130, 120] on input "Add or search stops" at bounding box center [174, 120] width 250 height 22
paste input "[STREET_ADDRESS]"
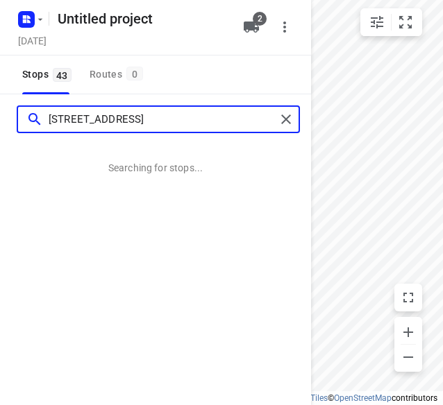
type input "[STREET_ADDRESS]"
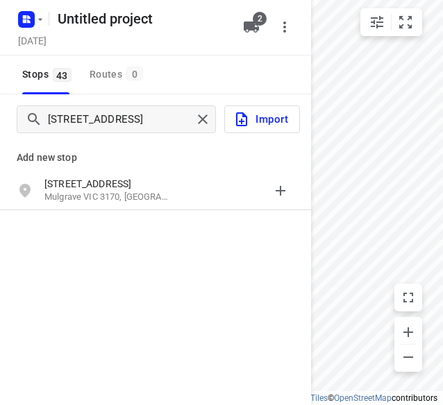
click at [108, 191] on p "Mulgrave VIC 3170, [GEOGRAPHIC_DATA]" at bounding box center [108, 197] width 128 height 13
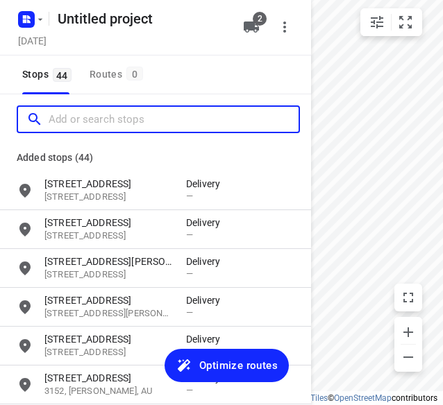
click at [124, 124] on input "Add or search stops" at bounding box center [174, 120] width 250 height 22
paste input "[STREET_ADDRESS]"
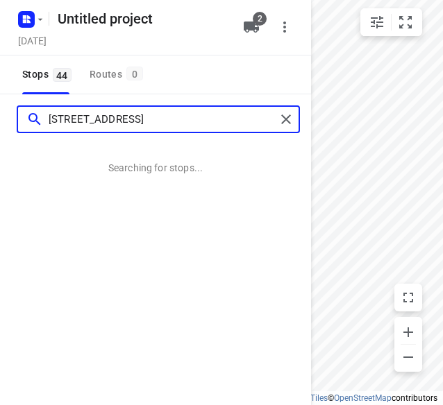
type input "[STREET_ADDRESS]"
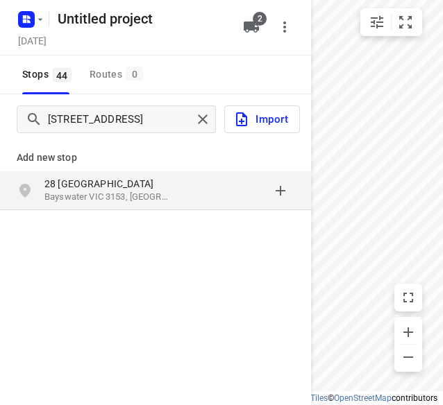
click at [124, 196] on p "Bayswater VIC 3153, [GEOGRAPHIC_DATA]" at bounding box center [108, 197] width 128 height 13
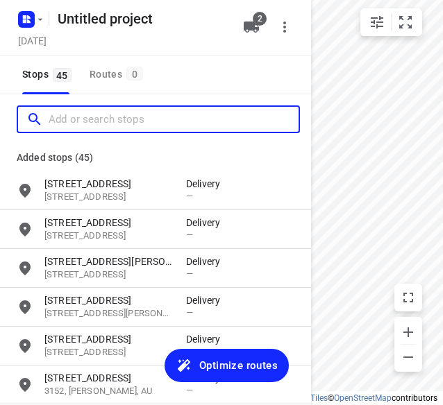
click at [125, 116] on input "Add or search stops" at bounding box center [174, 120] width 250 height 22
paste input "[STREET_ADDRESS][PERSON_NAME]"
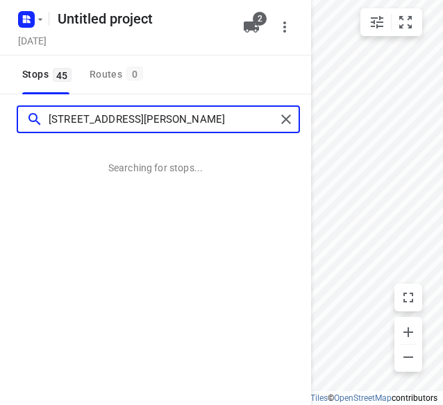
type input "[STREET_ADDRESS][PERSON_NAME]"
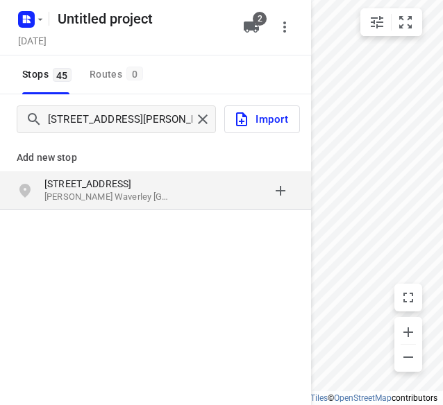
click at [139, 184] on p "[STREET_ADDRESS]" at bounding box center [108, 184] width 128 height 14
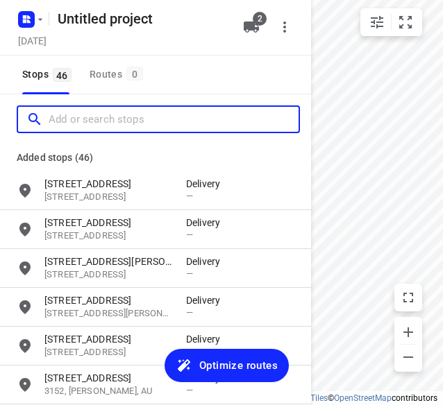
click at [171, 119] on input "Add or search stops" at bounding box center [174, 120] width 250 height 22
paste input "[STREET_ADDRESS][PERSON_NAME] Doncaster 3108"
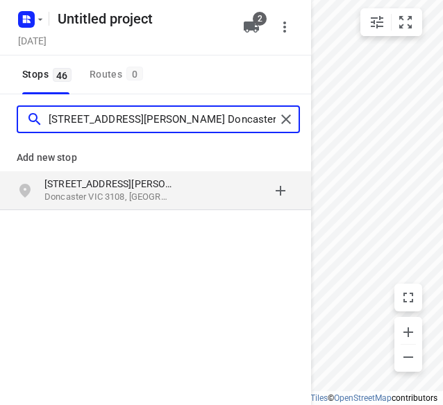
type input "[STREET_ADDRESS][PERSON_NAME] Doncaster 3108"
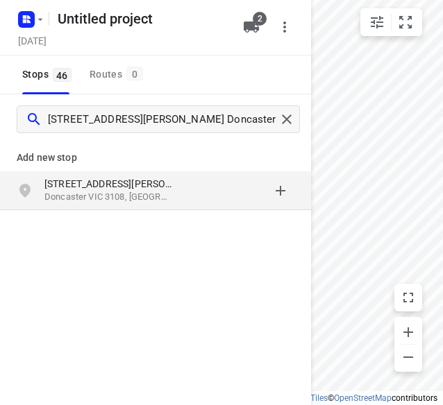
click at [135, 196] on p "Doncaster VIC 3108, [GEOGRAPHIC_DATA]" at bounding box center [108, 197] width 128 height 13
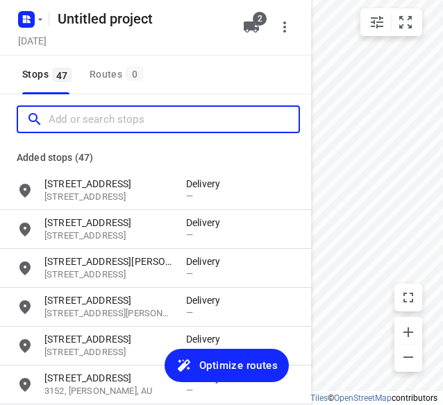
click at [106, 119] on input "Add or search stops" at bounding box center [174, 120] width 250 height 22
paste input "/[STREET_ADDRESS][PERSON_NAME]"
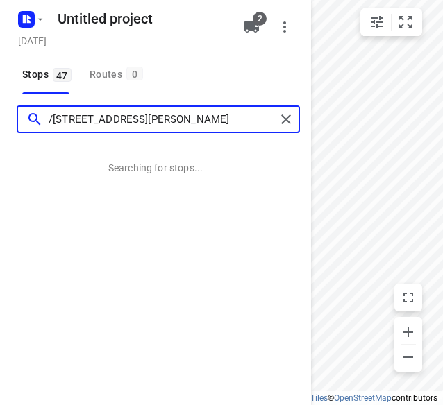
click at [53, 121] on input "/[STREET_ADDRESS][PERSON_NAME]" at bounding box center [162, 120] width 227 height 22
type input "[STREET_ADDRESS][PERSON_NAME]"
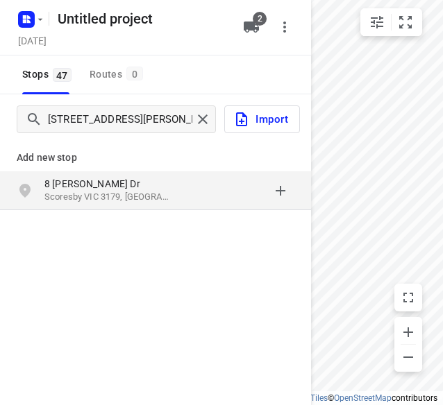
click at [64, 203] on div "[STREET_ADDRESS][PERSON_NAME][PERSON_NAME]" at bounding box center [115, 191] width 142 height 28
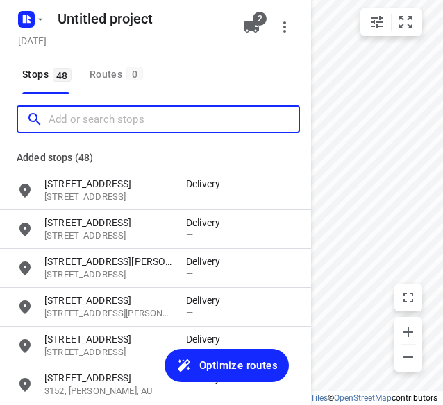
click at [146, 120] on input "Add or search stops" at bounding box center [174, 120] width 250 height 22
paste input "[STREET_ADDRESS][PERSON_NAME]"
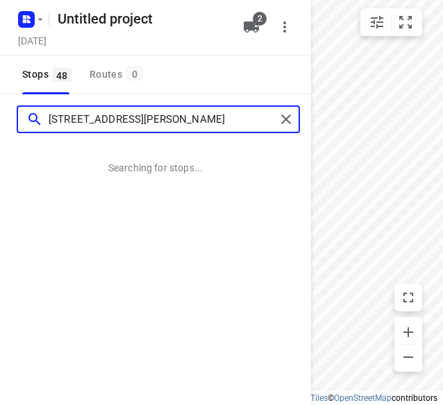
type input "[STREET_ADDRESS][PERSON_NAME]"
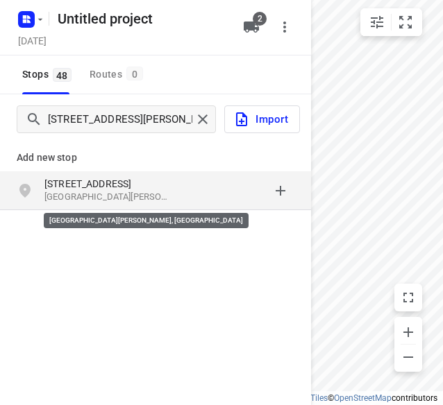
click at [96, 192] on p "[GEOGRAPHIC_DATA][PERSON_NAME], [GEOGRAPHIC_DATA]" at bounding box center [108, 197] width 128 height 13
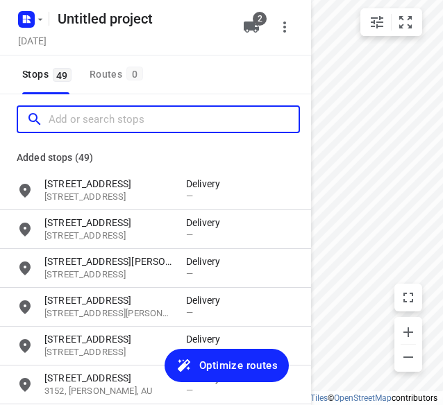
paste input "[STREET_ADDRESS][PERSON_NAME]"
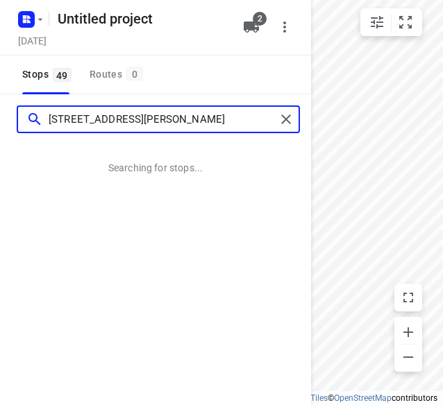
type input "[STREET_ADDRESS][PERSON_NAME]"
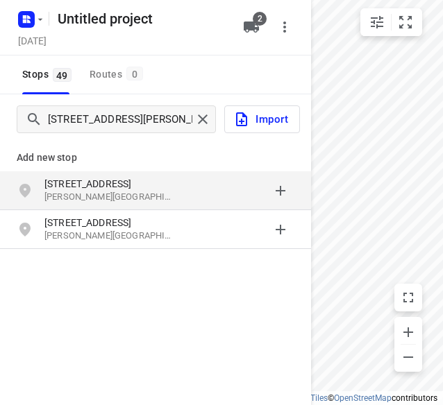
click at [175, 190] on p "[STREET_ADDRESS]" at bounding box center [115, 184] width 142 height 14
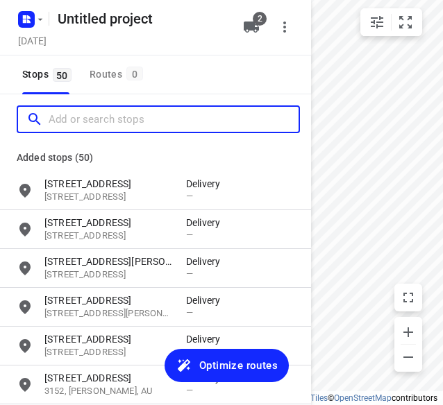
click at [131, 119] on input "Add or search stops" at bounding box center [174, 120] width 250 height 22
paste input "[STREET_ADDRESS][PERSON_NAME]"
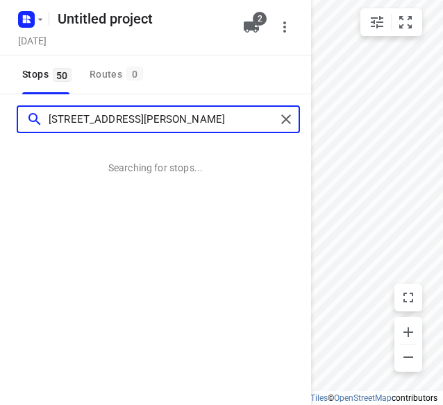
type input "[STREET_ADDRESS][PERSON_NAME]"
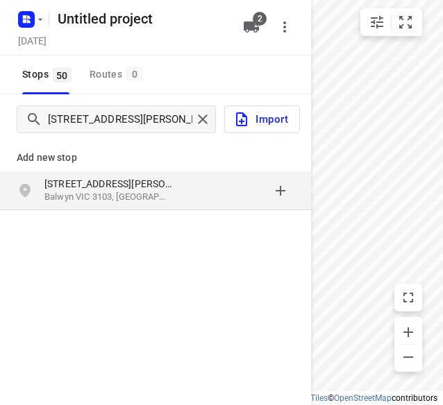
click at [79, 191] on p "Balwyn VIC 3103, [GEOGRAPHIC_DATA]" at bounding box center [108, 197] width 128 height 13
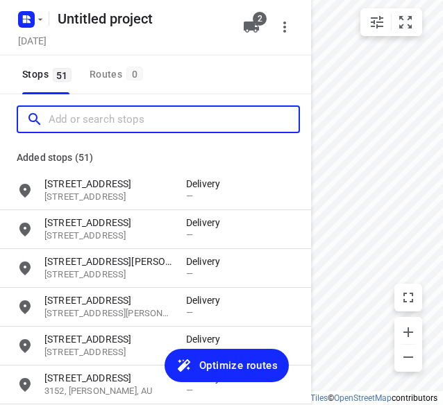
click at [151, 126] on input "Add or search stops" at bounding box center [174, 120] width 250 height 22
paste input "[STREET_ADDRESS][PERSON_NAME]"
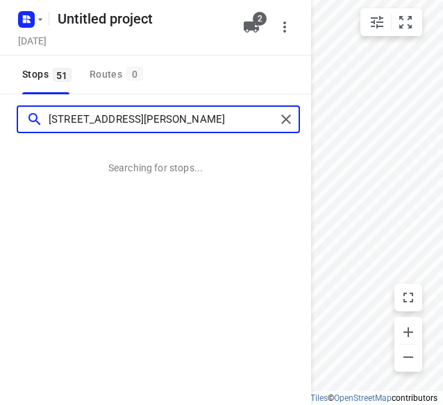
type input "[STREET_ADDRESS][PERSON_NAME]"
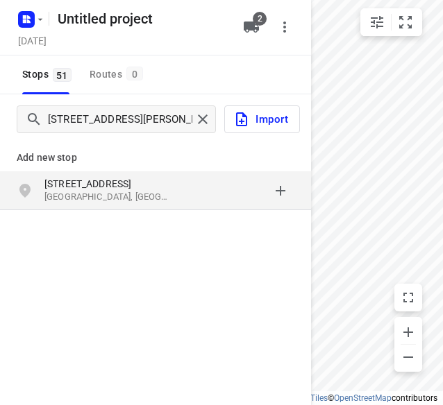
click at [128, 187] on p "[STREET_ADDRESS]" at bounding box center [108, 184] width 128 height 14
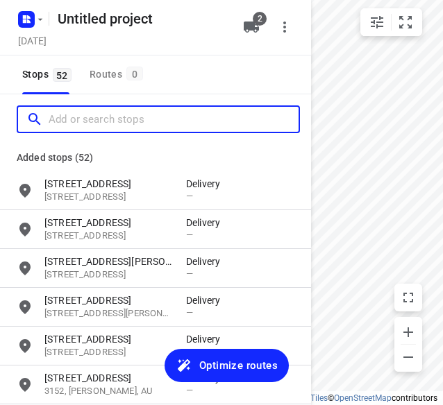
click at [137, 109] on input "Add or search stops" at bounding box center [174, 120] width 250 height 22
paste input "[STREET_ADDRESS][PERSON_NAME][PERSON_NAME]"
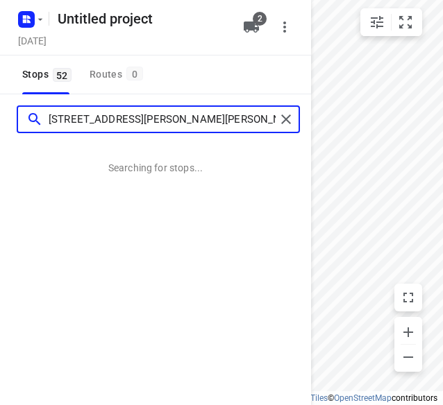
type input "[STREET_ADDRESS][PERSON_NAME][PERSON_NAME]"
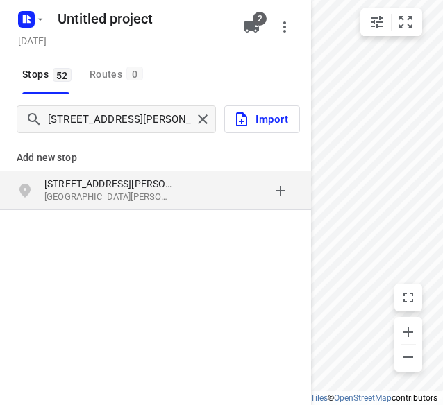
click at [98, 194] on p "[GEOGRAPHIC_DATA][PERSON_NAME], [GEOGRAPHIC_DATA]" at bounding box center [108, 197] width 128 height 13
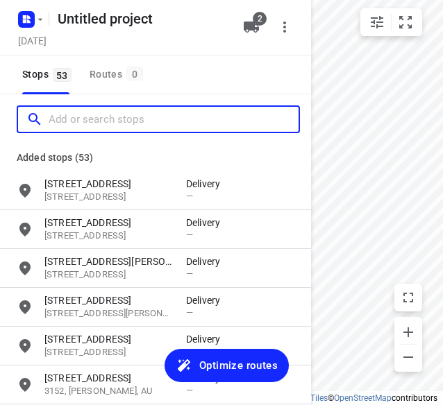
click at [158, 117] on input "Add or search stops" at bounding box center [174, 120] width 250 height 22
paste input "[STREET_ADDRESS]"
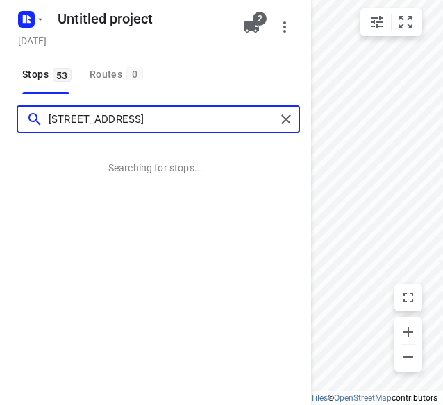
type input "[STREET_ADDRESS]"
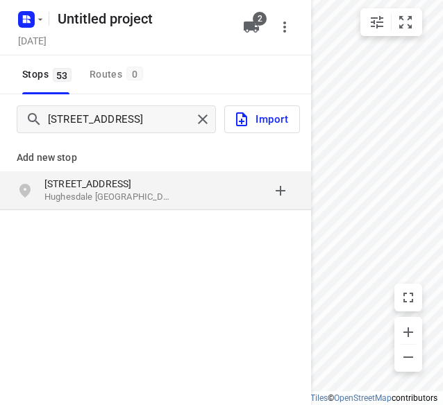
click at [167, 183] on p "[STREET_ADDRESS]" at bounding box center [108, 184] width 128 height 14
